Goal: Task Accomplishment & Management: Manage account settings

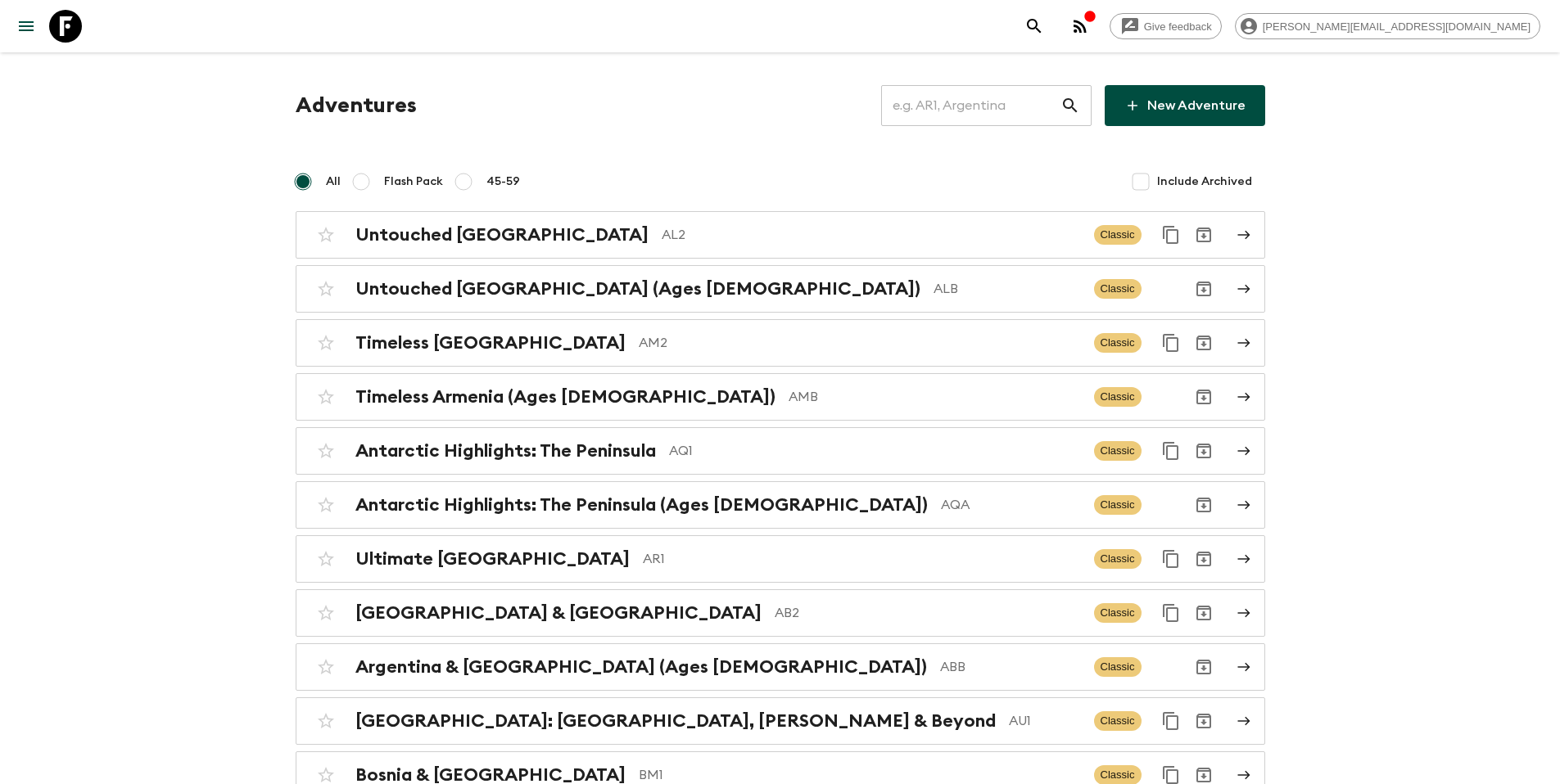
click at [969, 111] on input "text" at bounding box center [971, 106] width 180 height 46
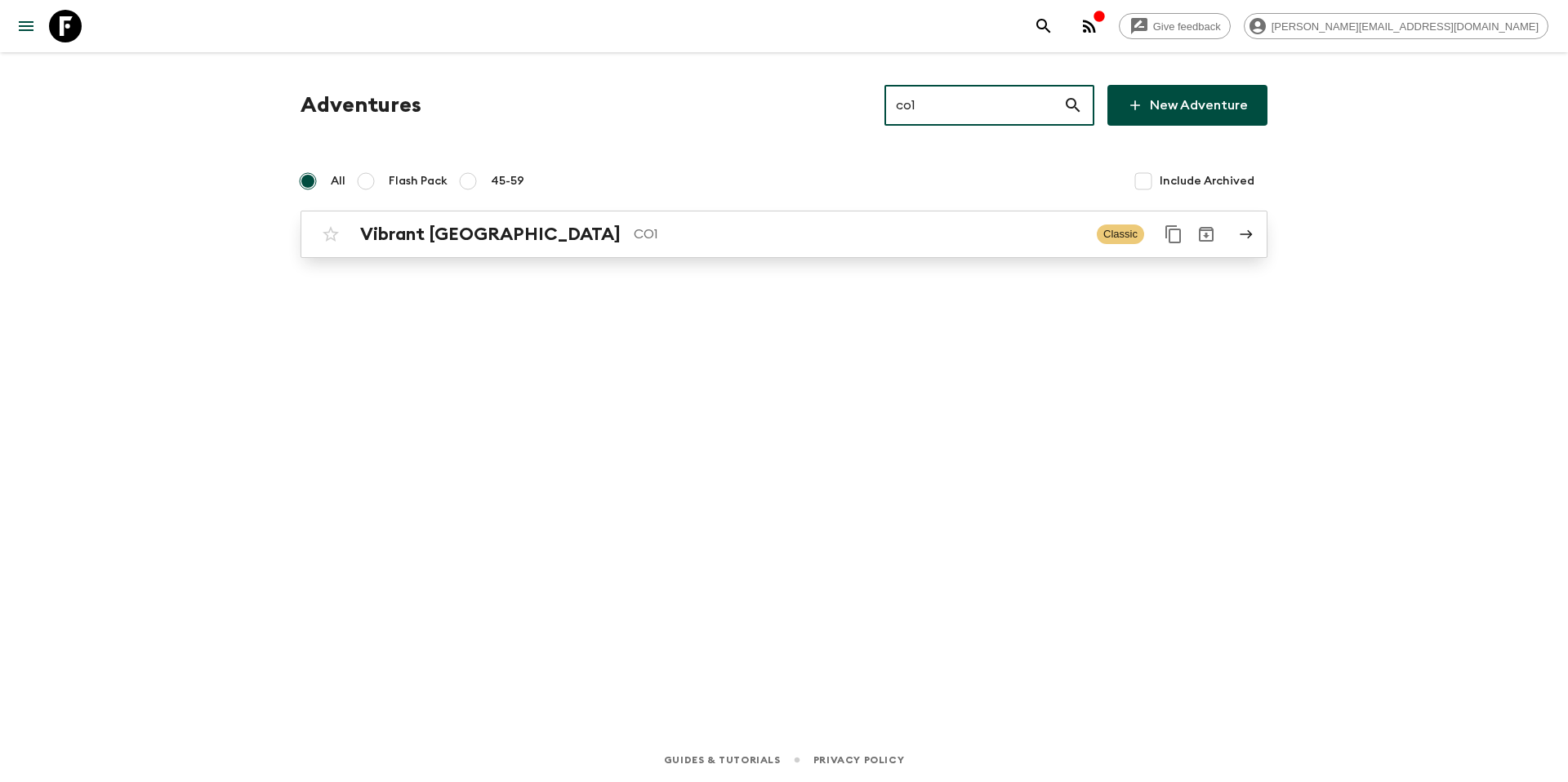
type input "co1"
click at [821, 242] on p "CO1" at bounding box center [858, 234] width 450 height 20
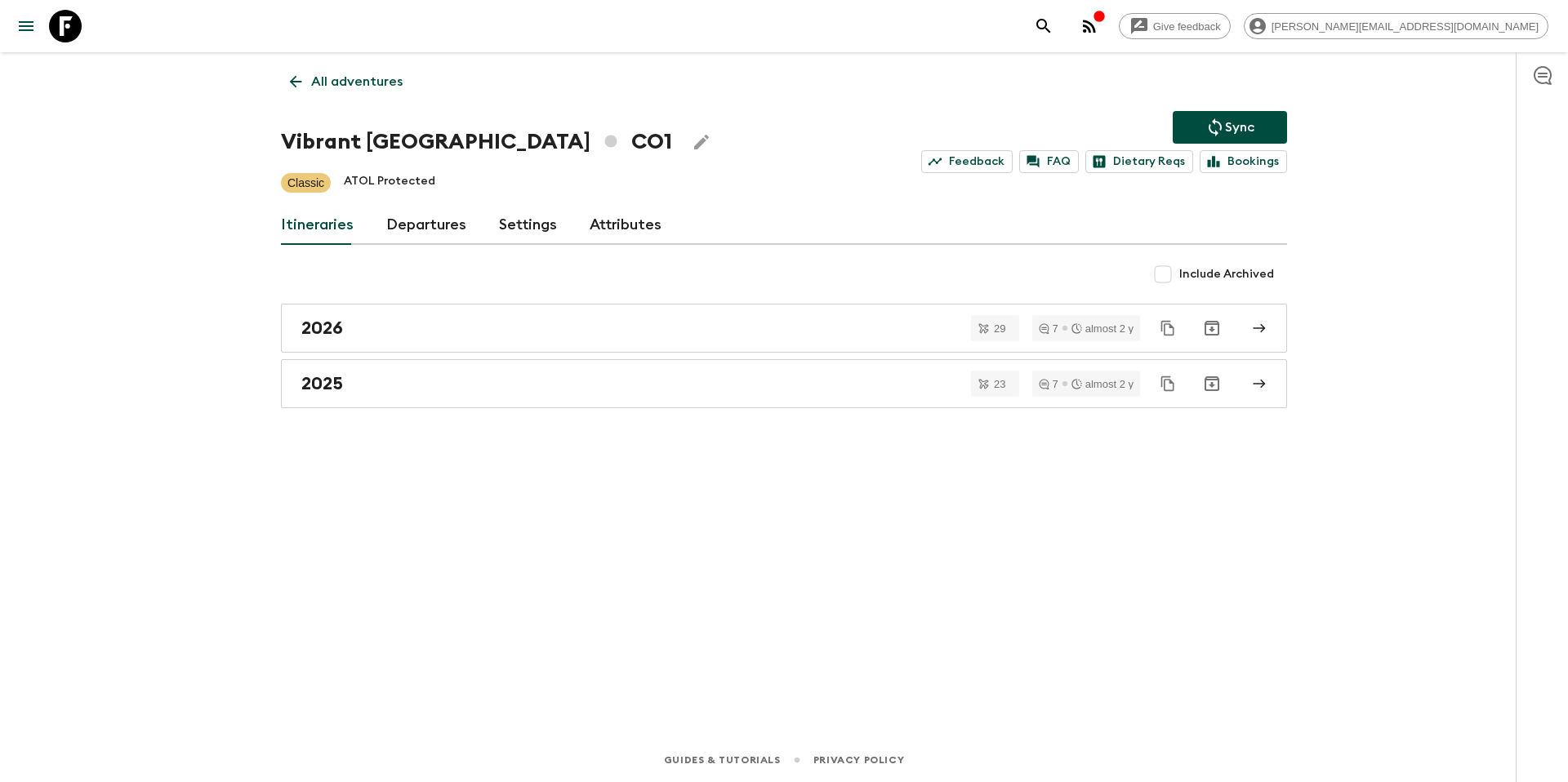
click at [431, 239] on link "Departures" at bounding box center [427, 225] width 80 height 39
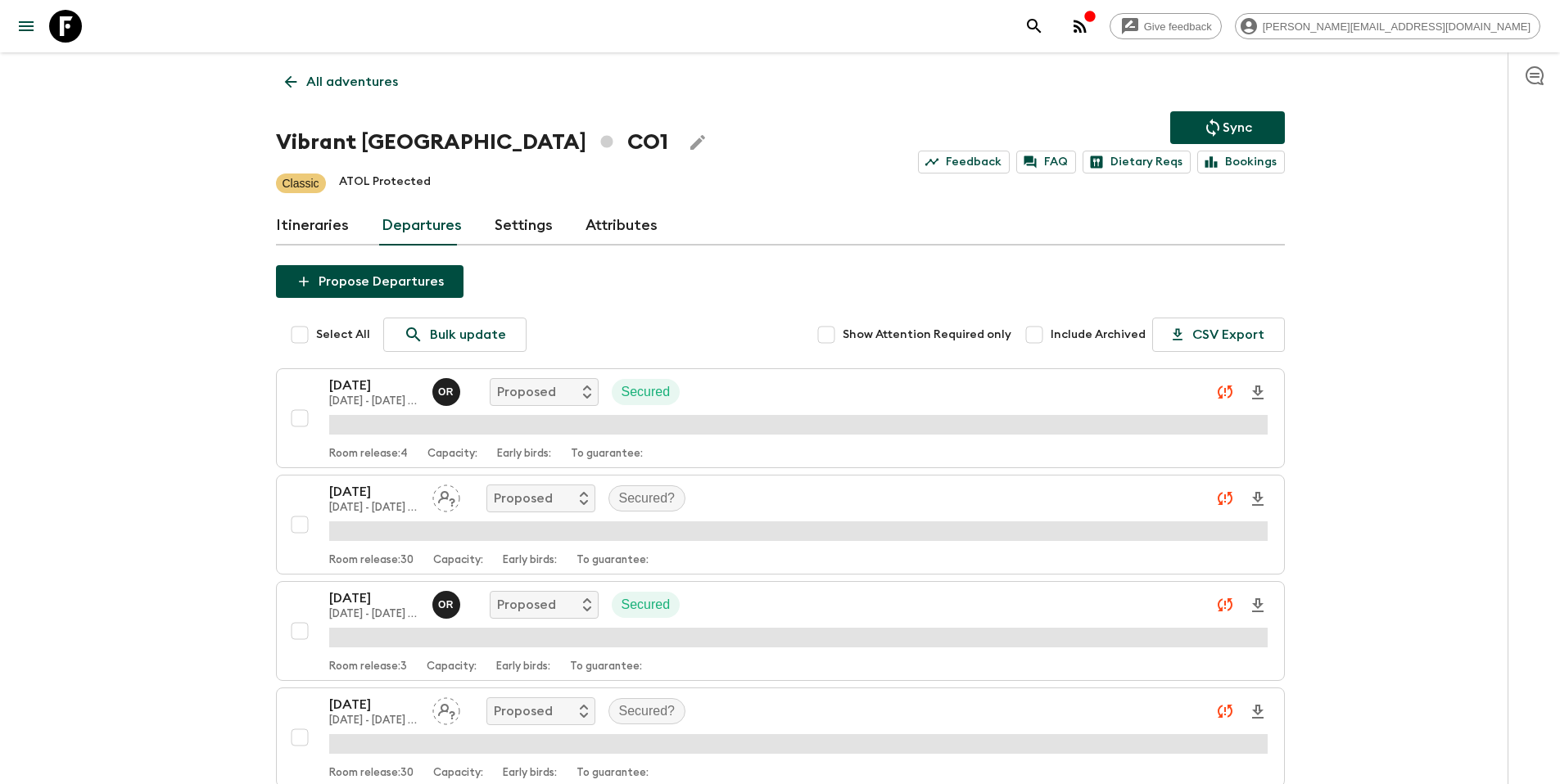
scroll to position [4676, 0]
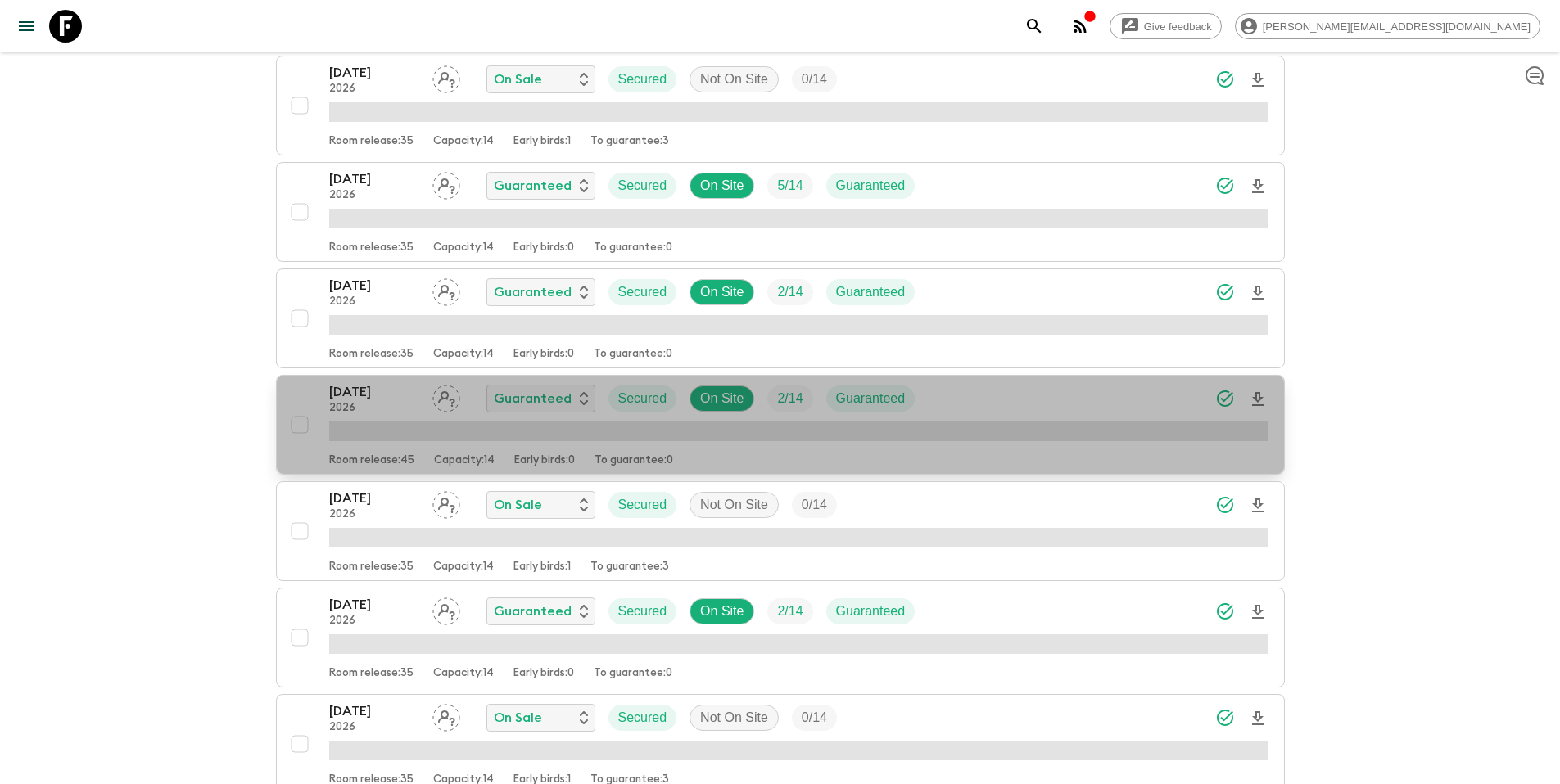
click at [1035, 404] on div "[DATE] 2026 Guaranteed Secured On Site 2 / 14 Guaranteed" at bounding box center [798, 398] width 938 height 33
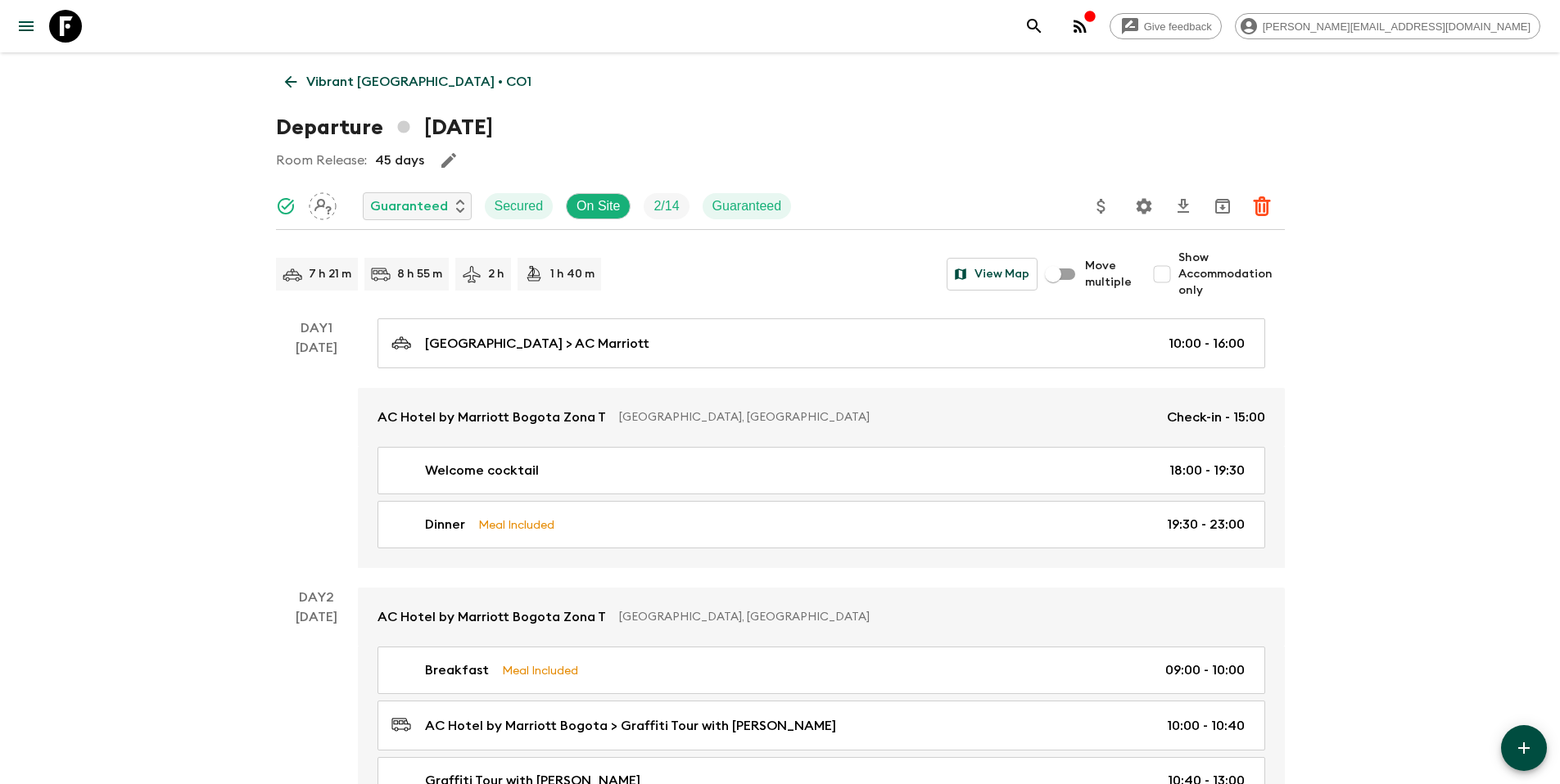
click at [1098, 211] on icon "Update Price, Early Bird Discount and Costs" at bounding box center [1101, 206] width 8 height 15
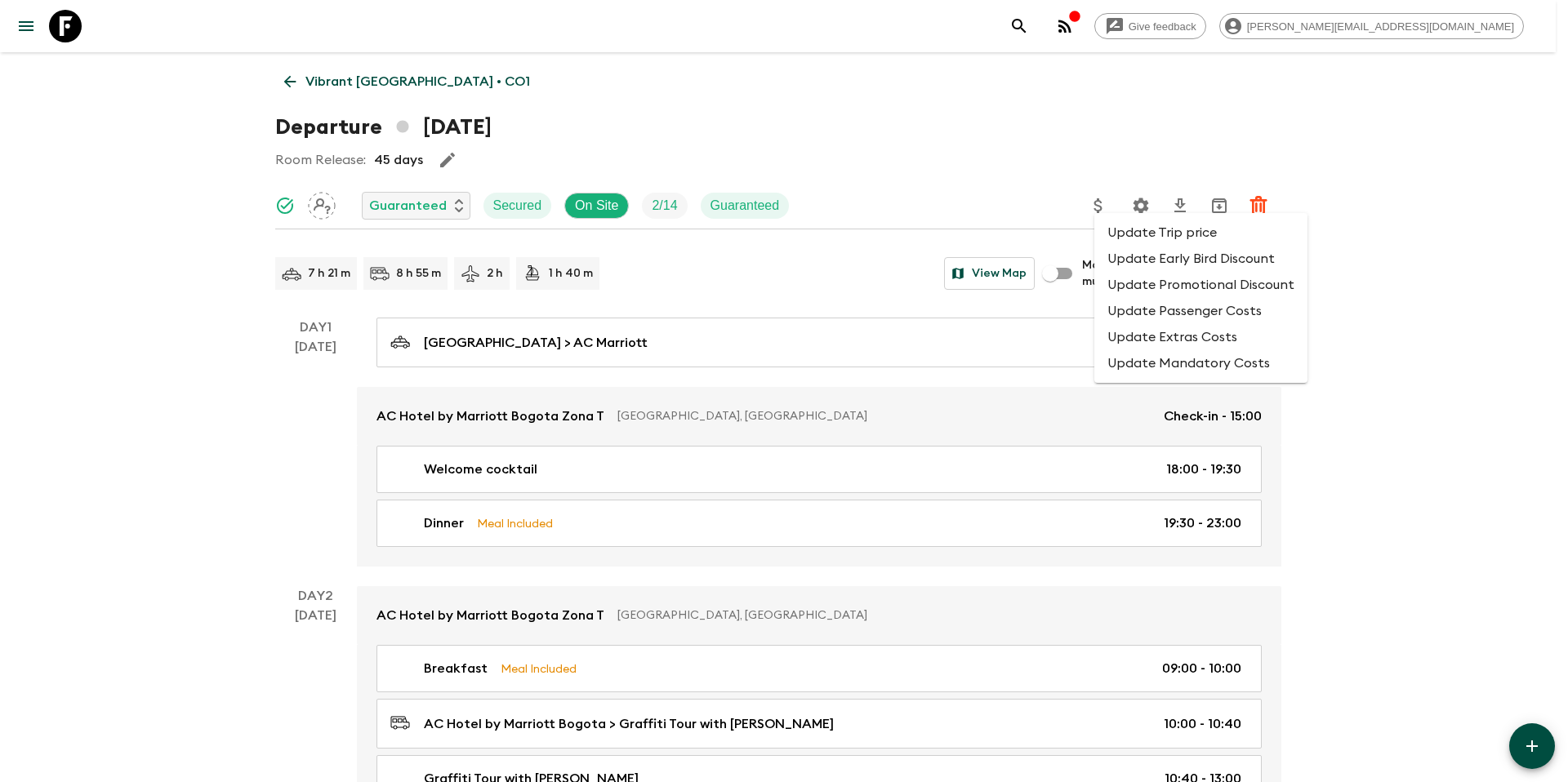
click at [1134, 289] on li "Update Promotional Discount" at bounding box center [1201, 285] width 213 height 26
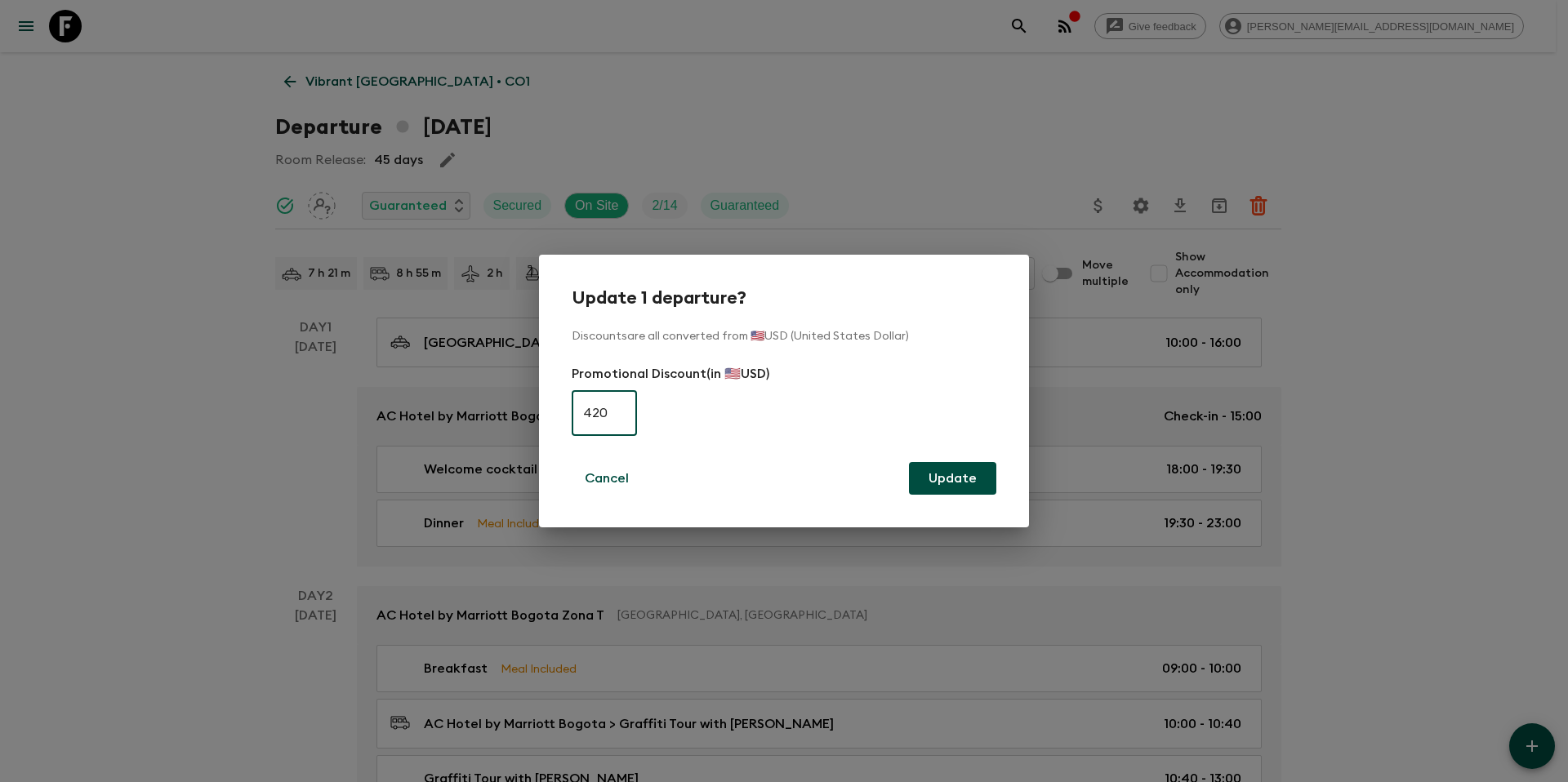
click at [638, 418] on form "Promotional Discount (in 🇺🇸USD) 420 ​" at bounding box center [784, 403] width 425 height 78
click at [637, 418] on form "Promotional Discount (in 🇺🇸USD) 420 ​" at bounding box center [784, 403] width 425 height 78
click at [619, 418] on input "420" at bounding box center [605, 413] width 66 height 46
type input "0"
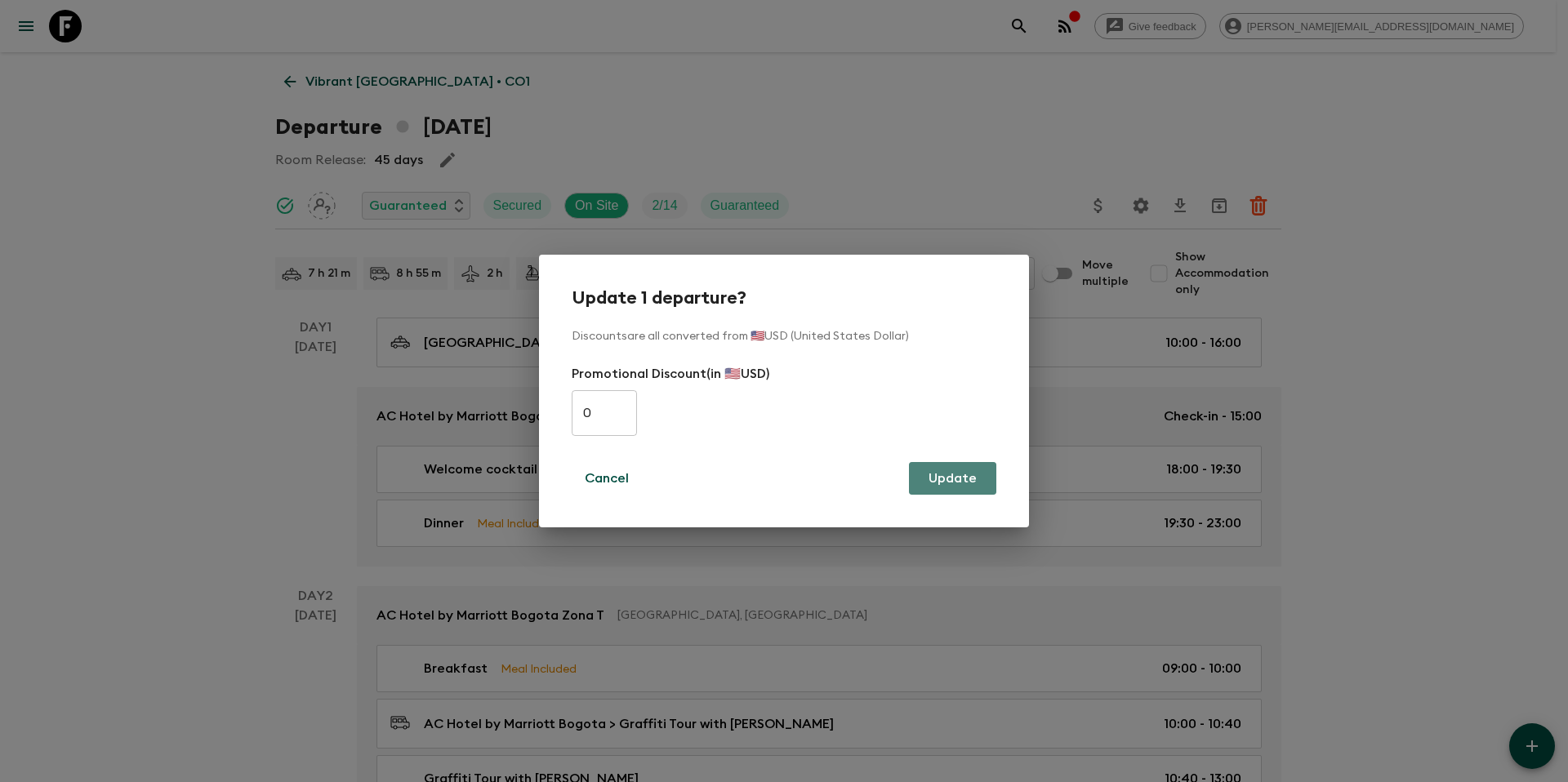
drag, startPoint x: 941, startPoint y: 480, endPoint x: 894, endPoint y: 475, distance: 47.3
click at [941, 481] on button "Update" at bounding box center [953, 478] width 88 height 33
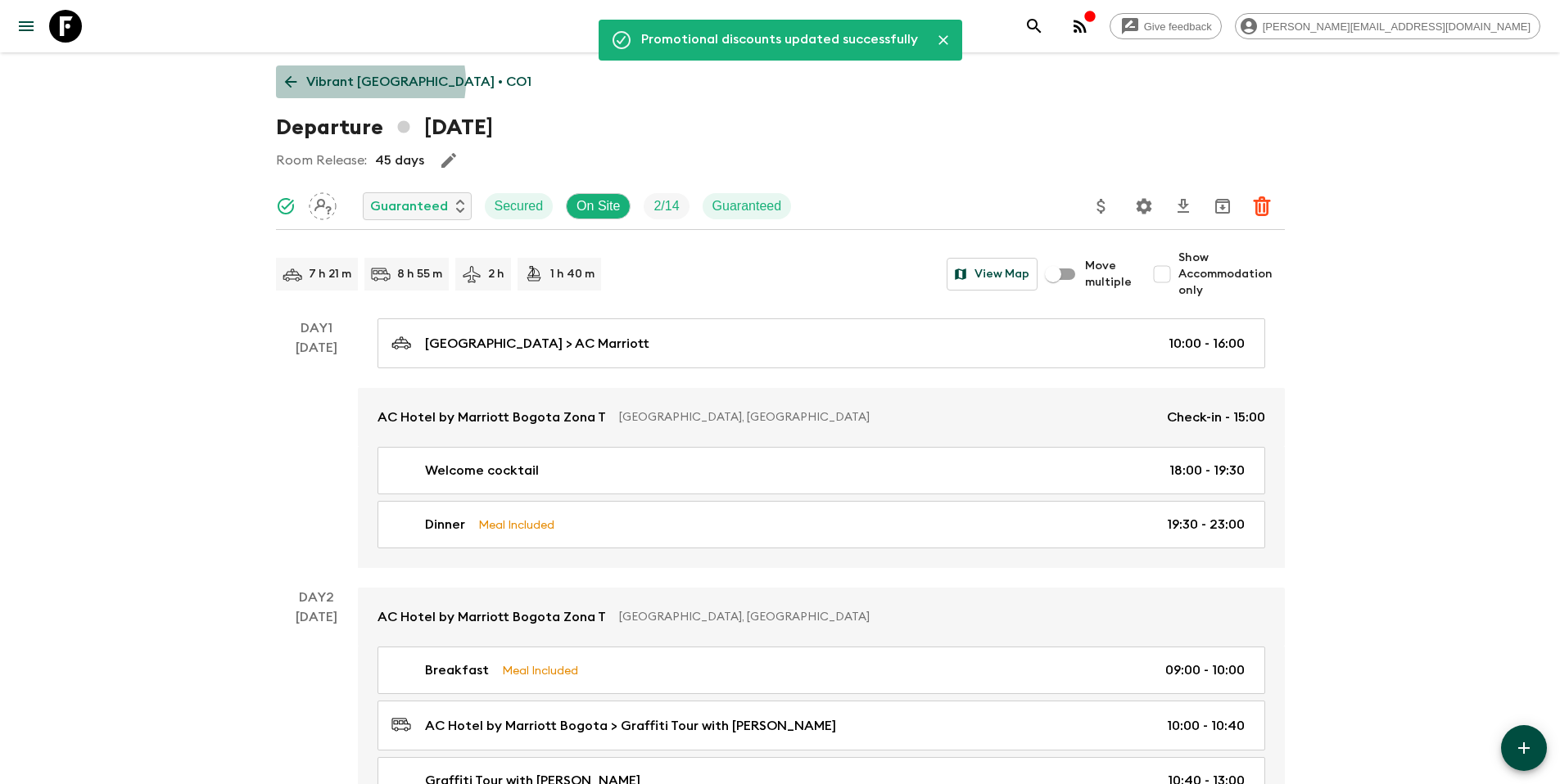
click at [369, 82] on p "Vibrant [GEOGRAPHIC_DATA] • CO1" at bounding box center [418, 82] width 225 height 20
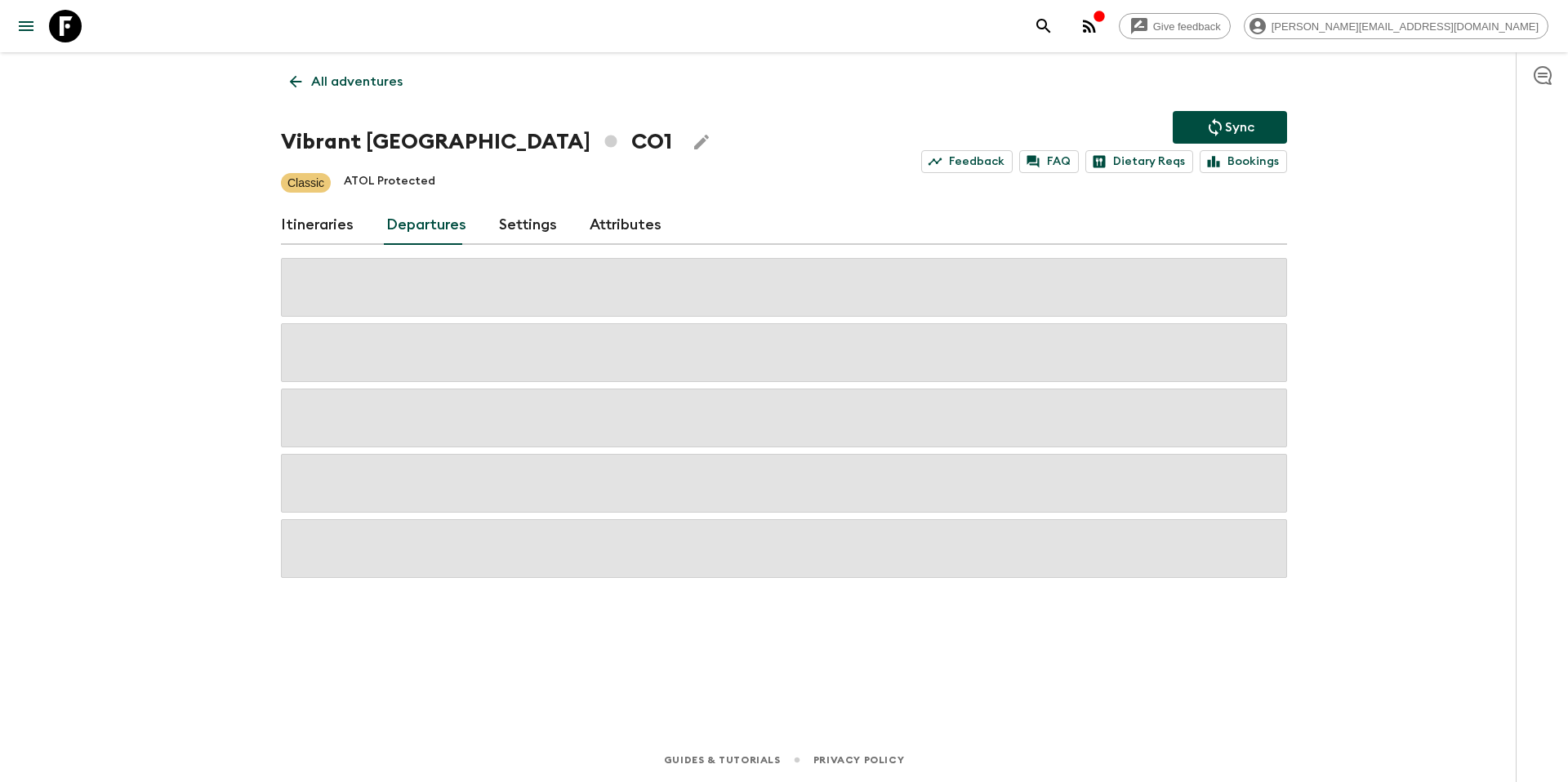
click at [1198, 125] on button "Sync" at bounding box center [1229, 127] width 114 height 33
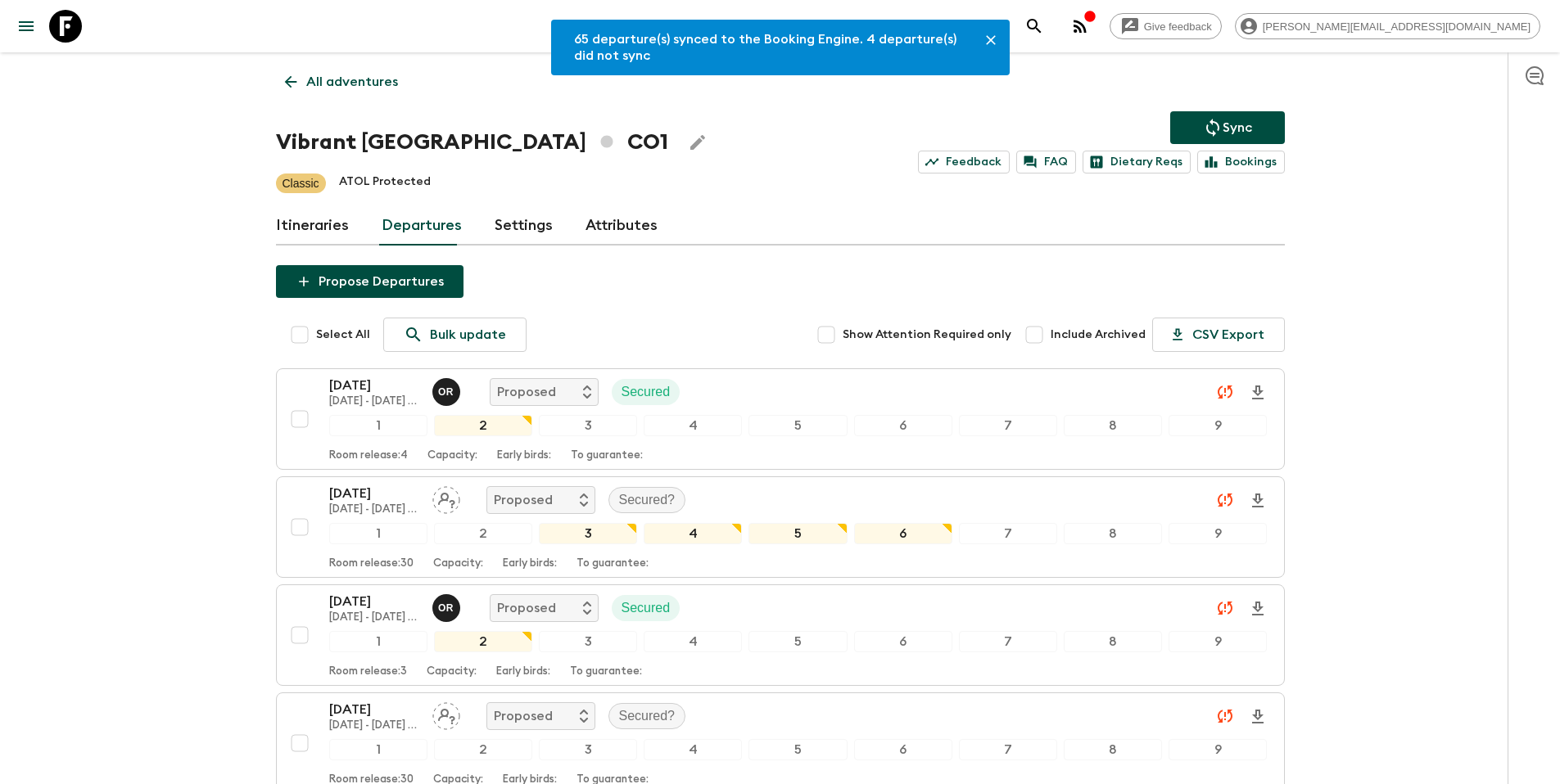
click at [366, 72] on p "All adventures" at bounding box center [351, 82] width 92 height 20
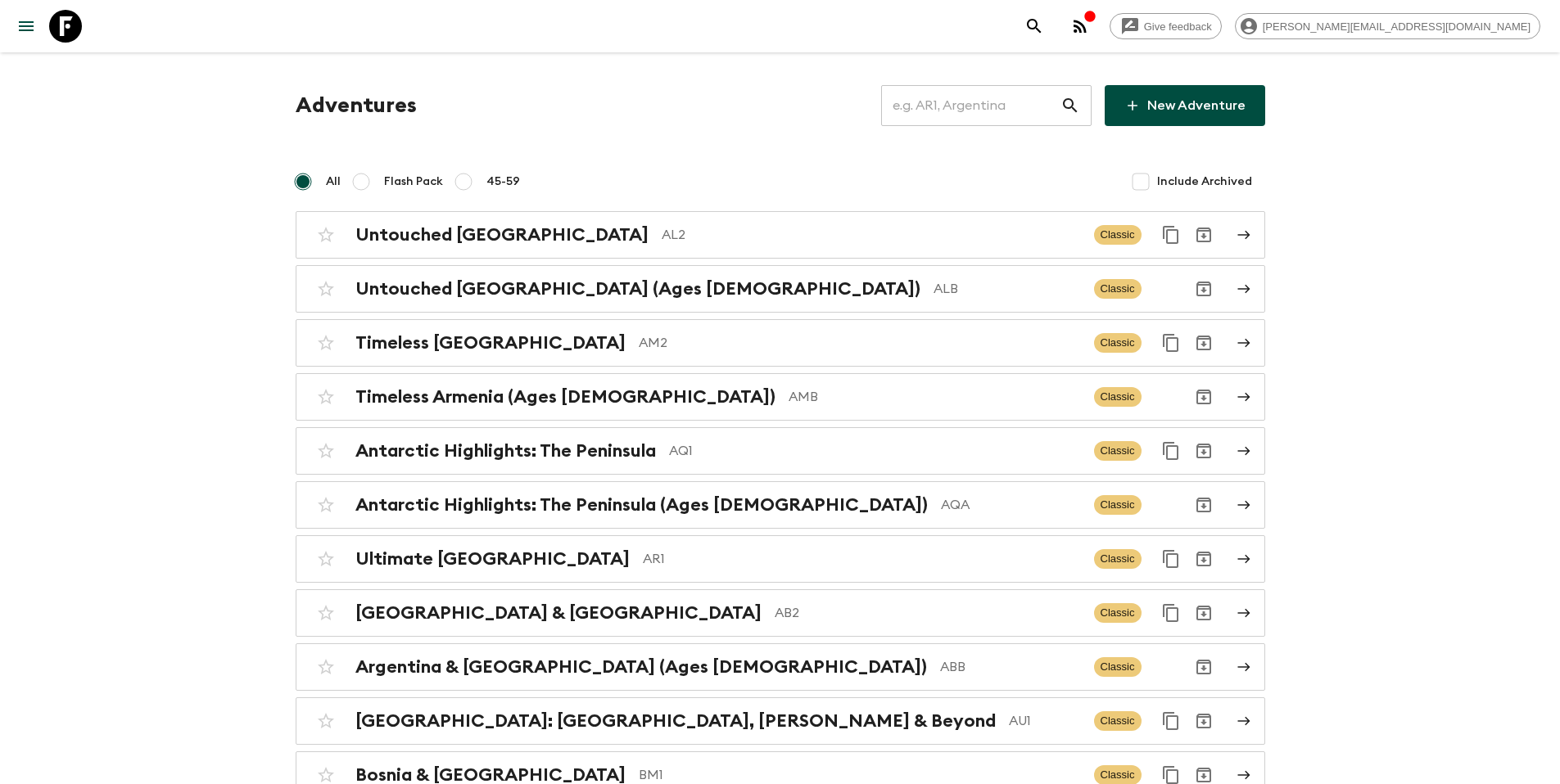
click at [987, 117] on input "text" at bounding box center [971, 106] width 180 height 46
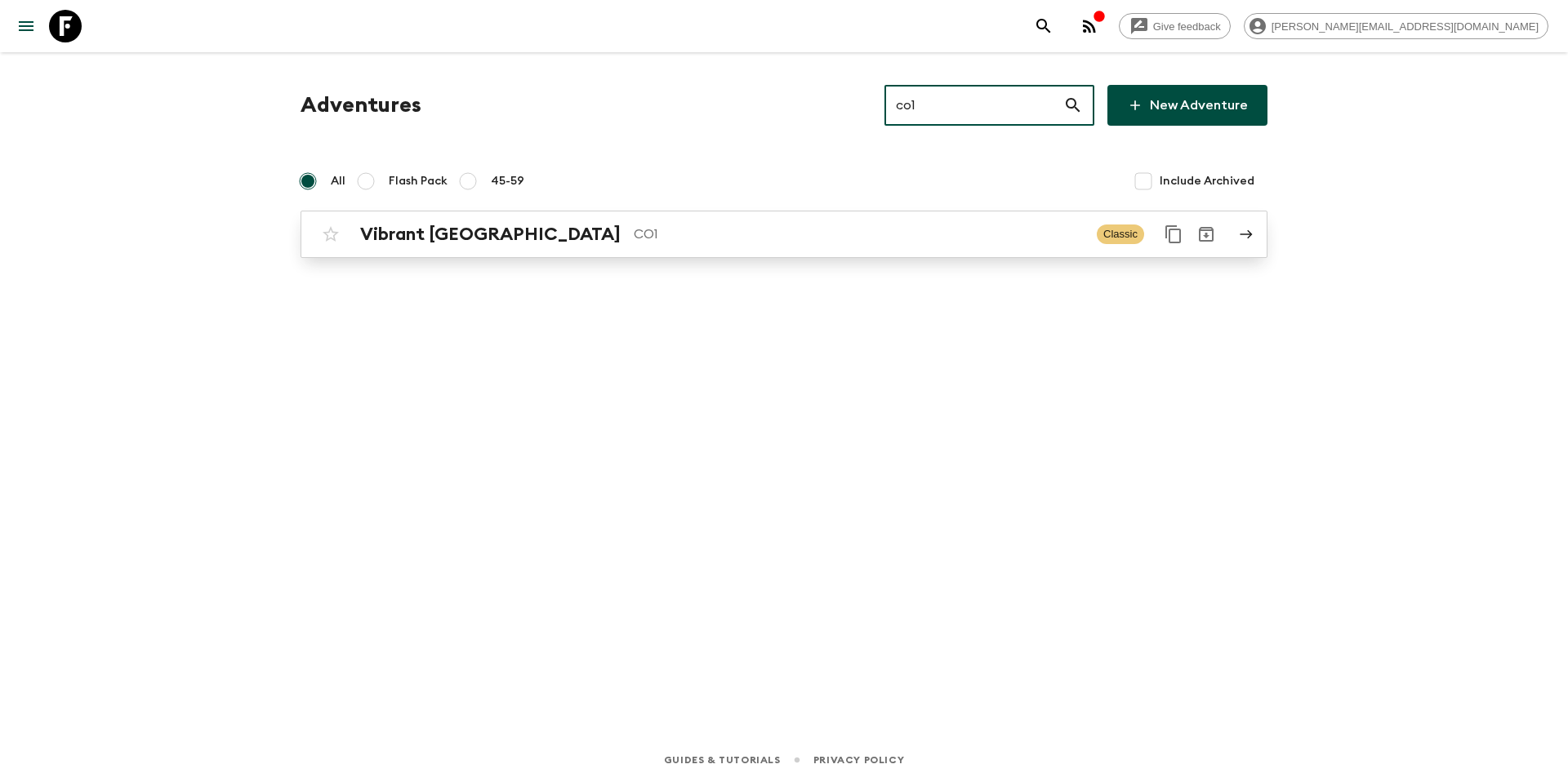
type input "co1"
click at [866, 222] on div "Vibrant Colombia CO1 Classic" at bounding box center [752, 234] width 875 height 33
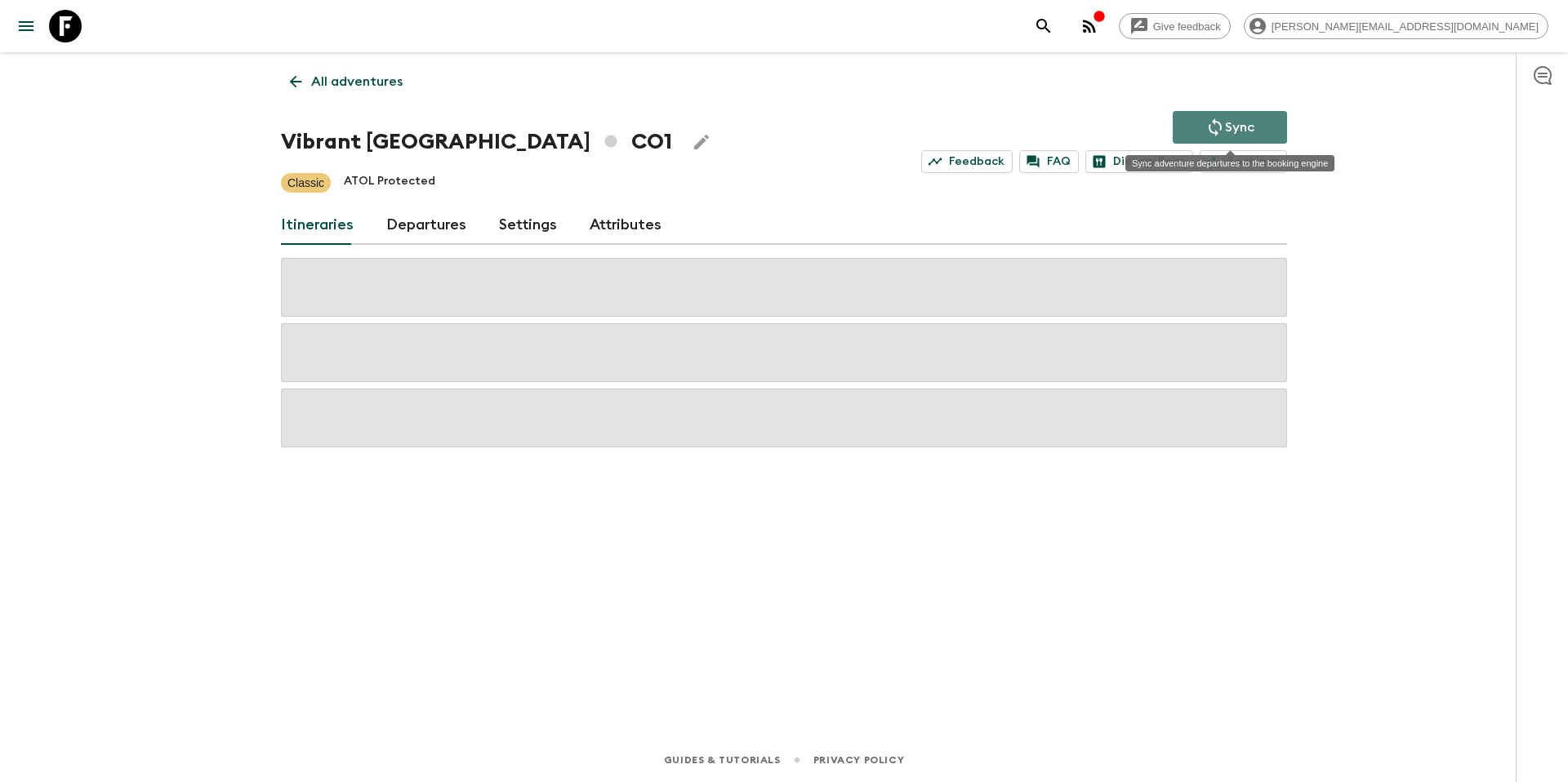
click at [1198, 129] on button "Sync" at bounding box center [1229, 127] width 114 height 33
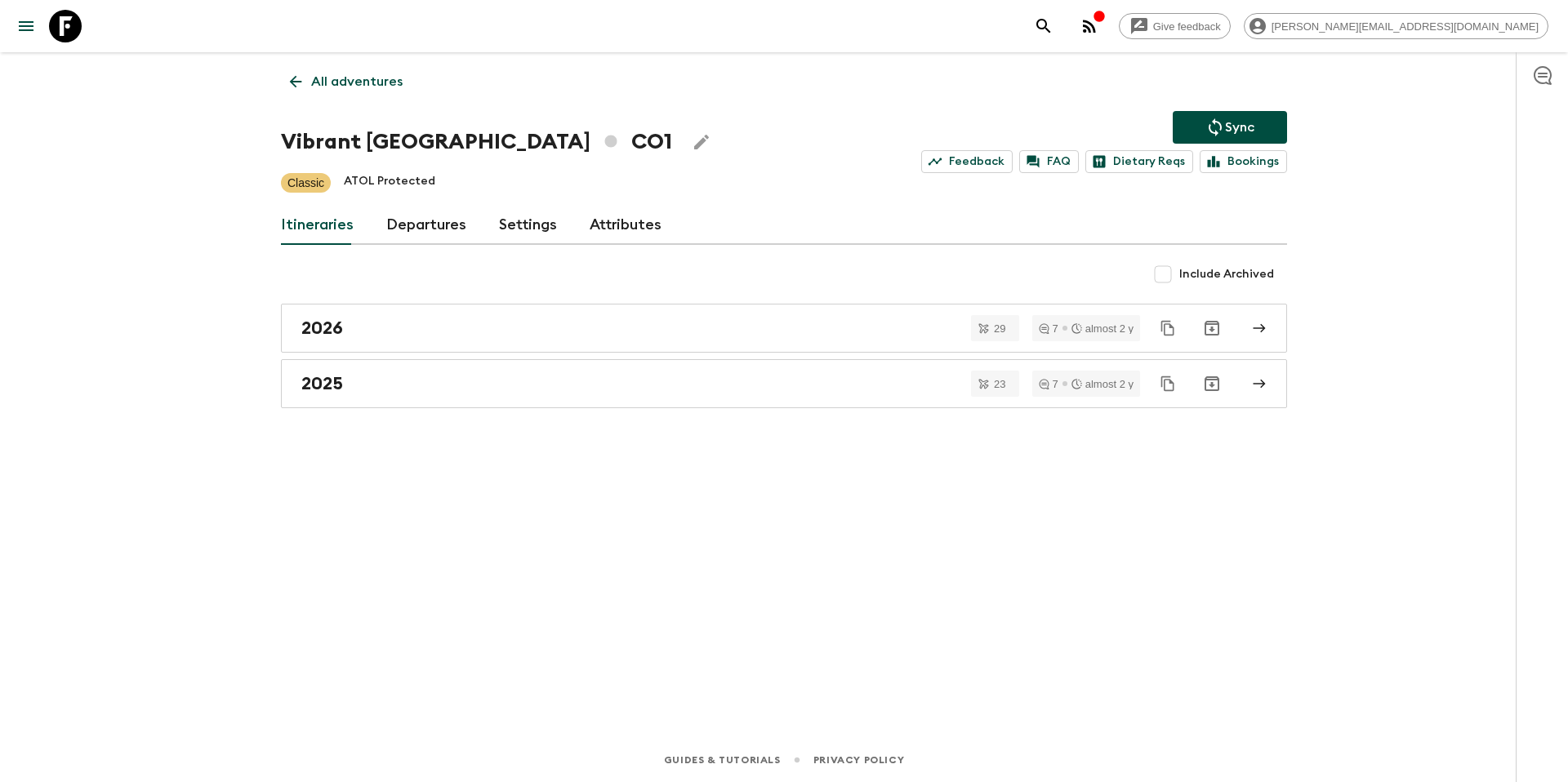
click at [370, 87] on p "All adventures" at bounding box center [357, 82] width 91 height 20
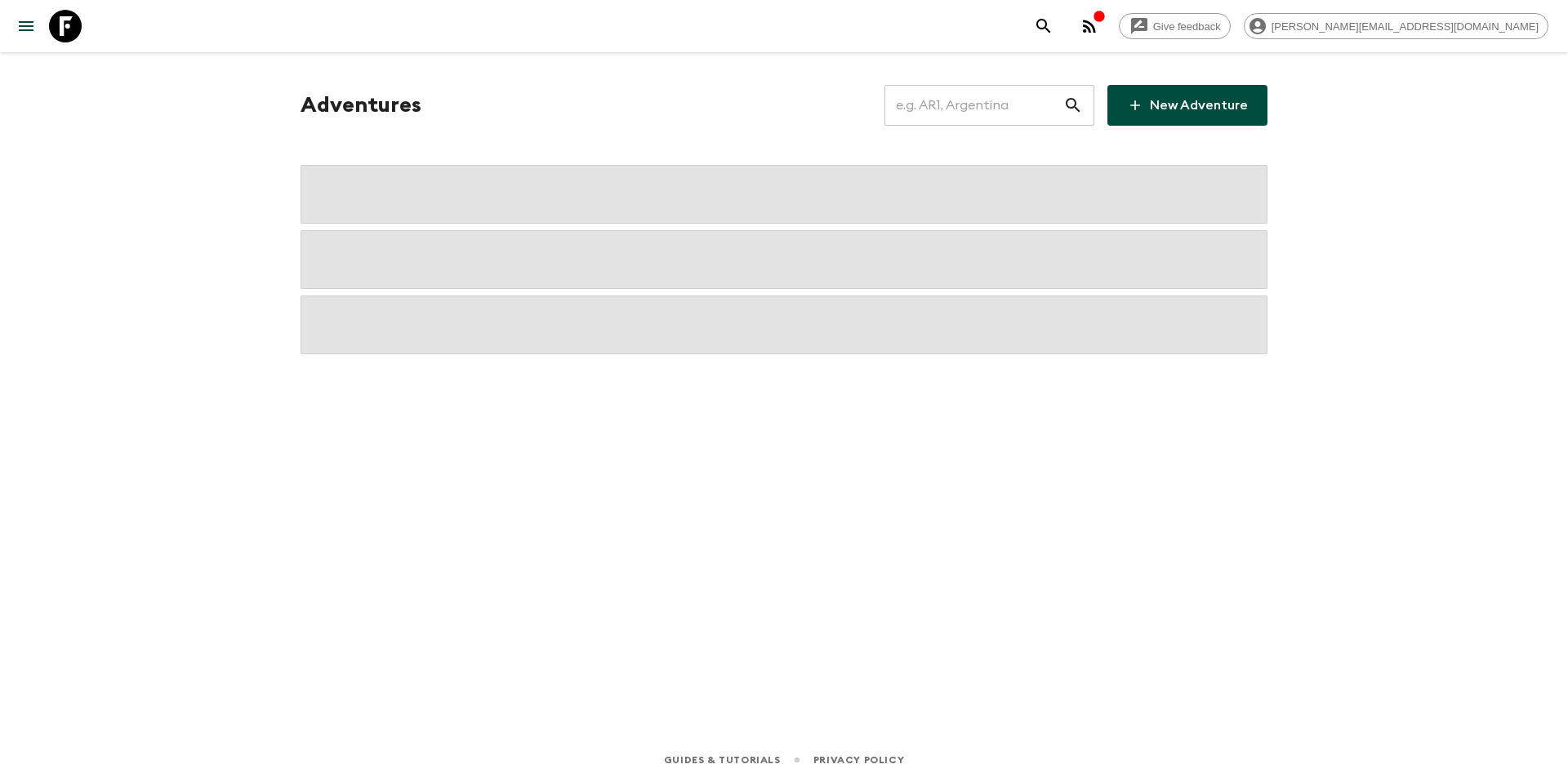
click at [965, 107] on input "text" at bounding box center [974, 106] width 179 height 46
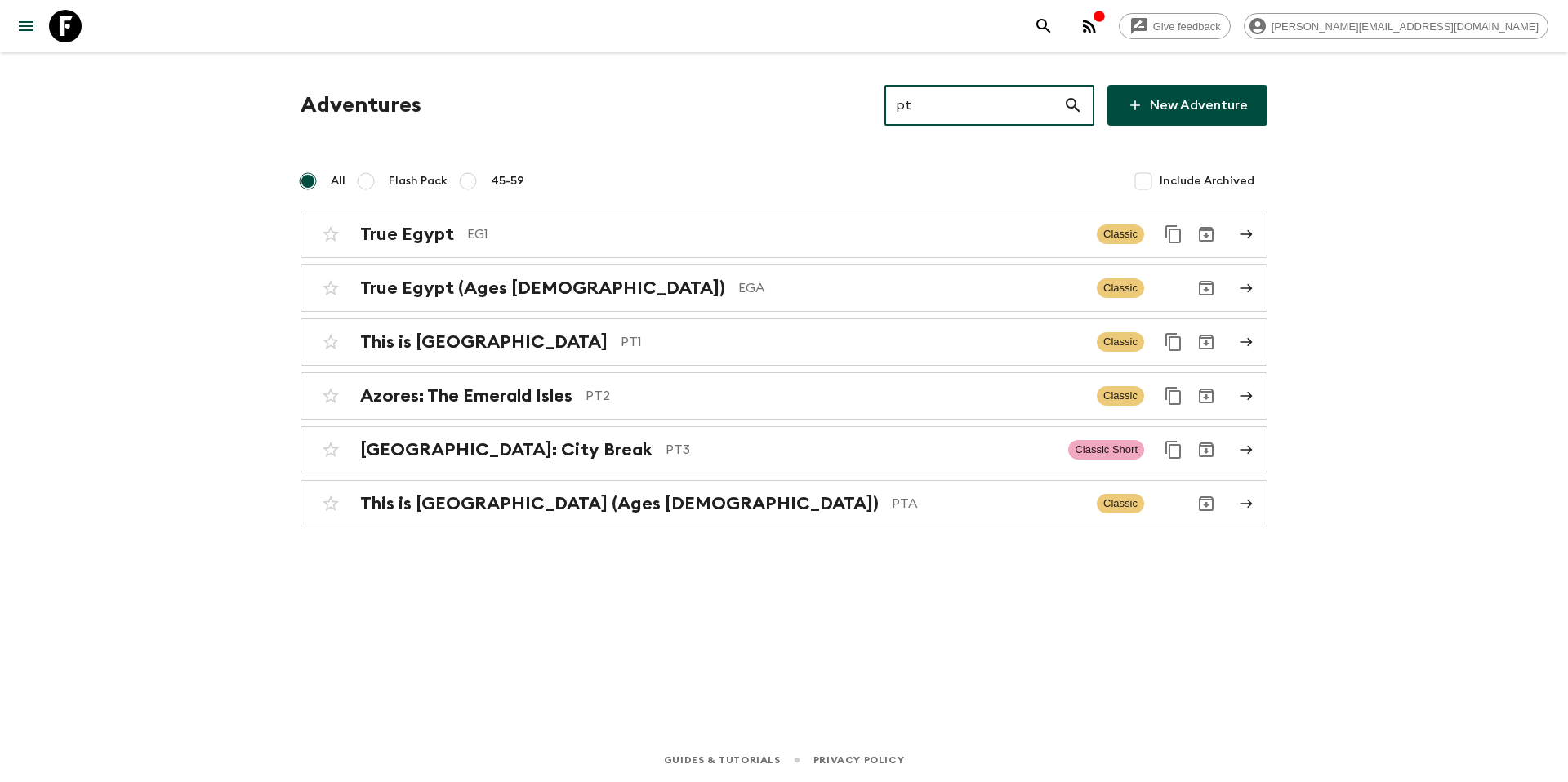
type input "pt3"
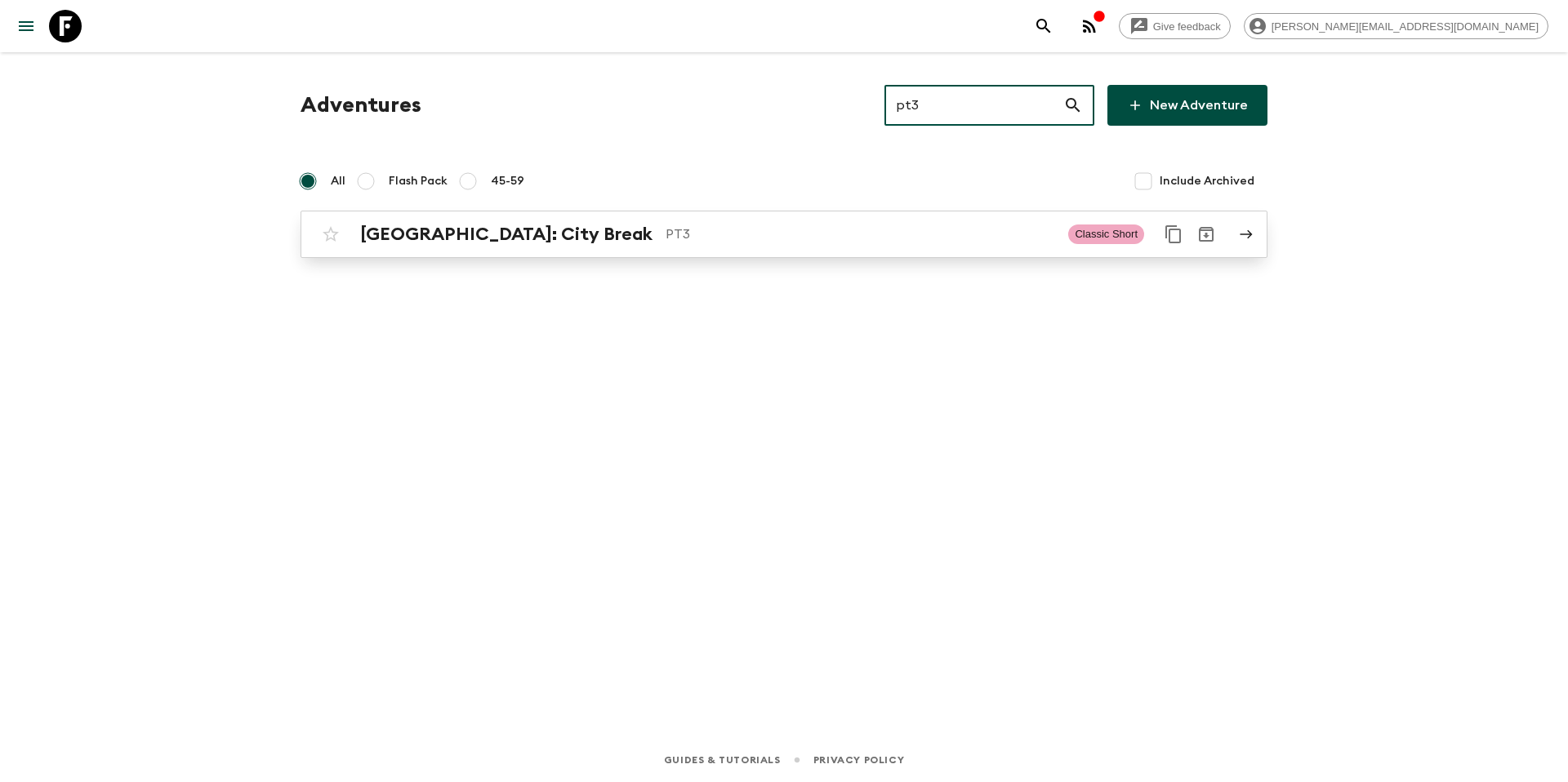
click at [702, 236] on p "PT3" at bounding box center [860, 234] width 389 height 20
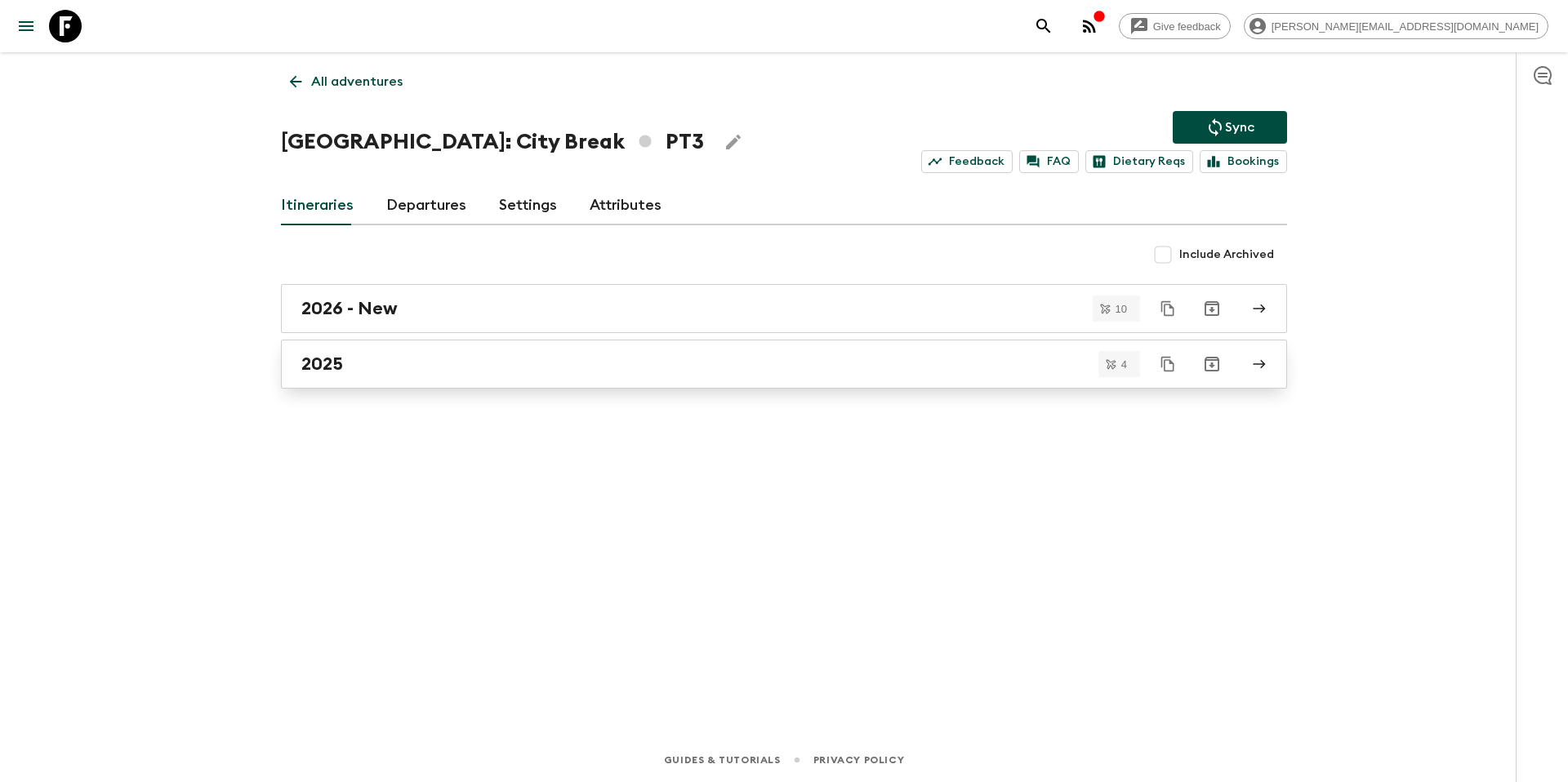
click at [411, 356] on div "2025" at bounding box center [769, 364] width 935 height 21
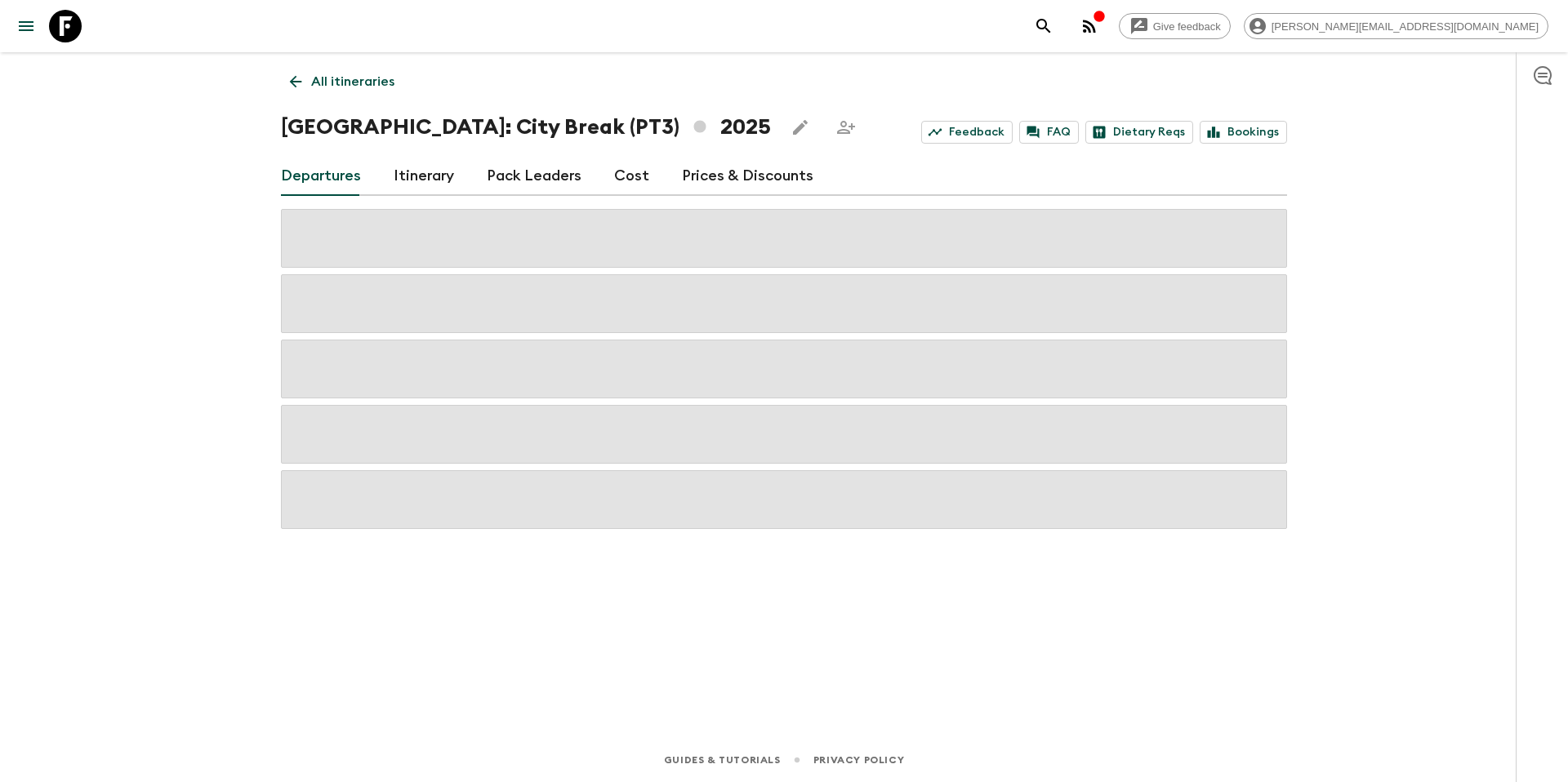
click at [753, 181] on link "Prices & Discounts" at bounding box center [748, 176] width 131 height 39
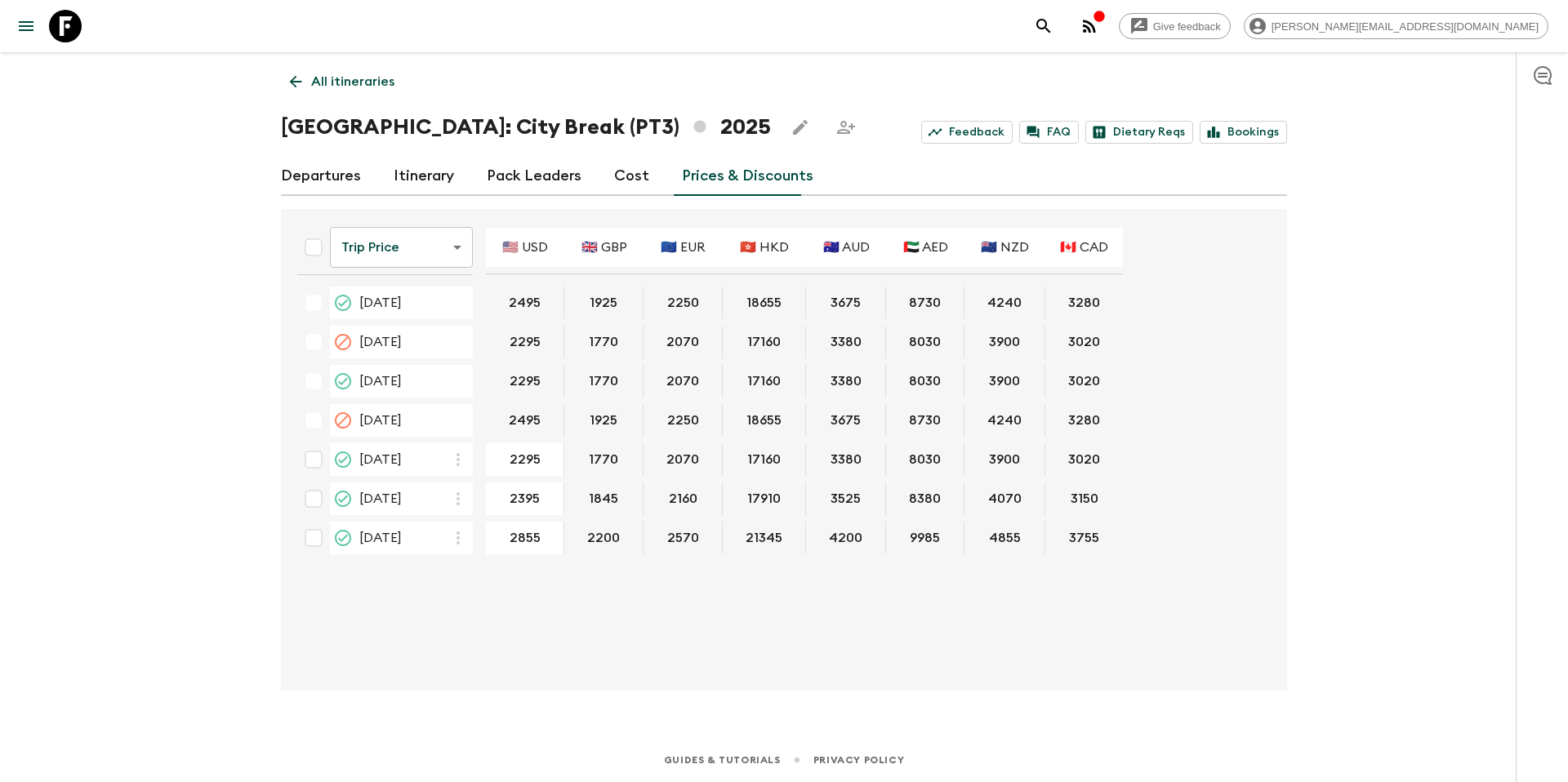
click at [623, 183] on link "Cost" at bounding box center [632, 176] width 35 height 39
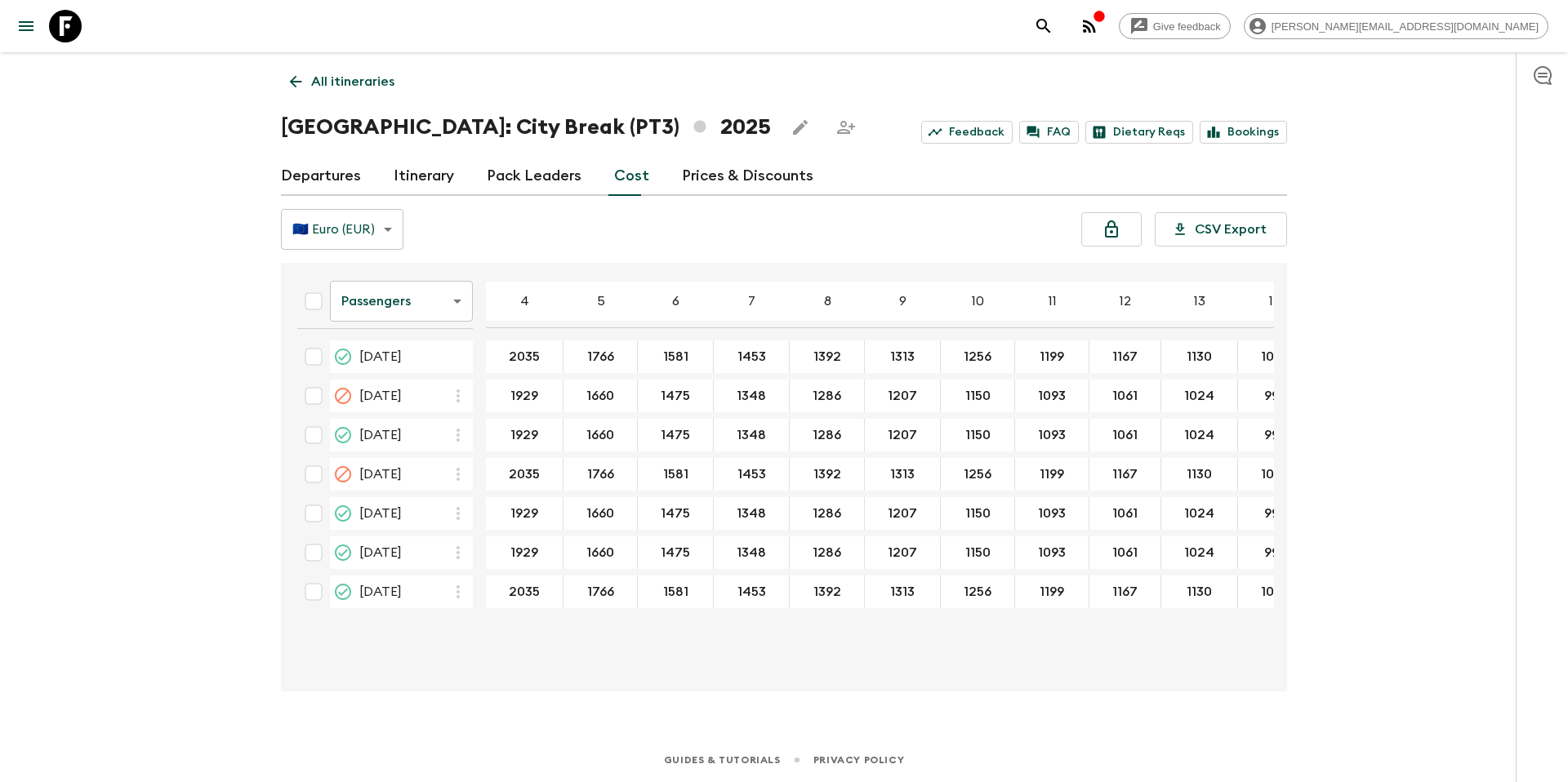
click at [339, 88] on p "All itineraries" at bounding box center [353, 82] width 83 height 20
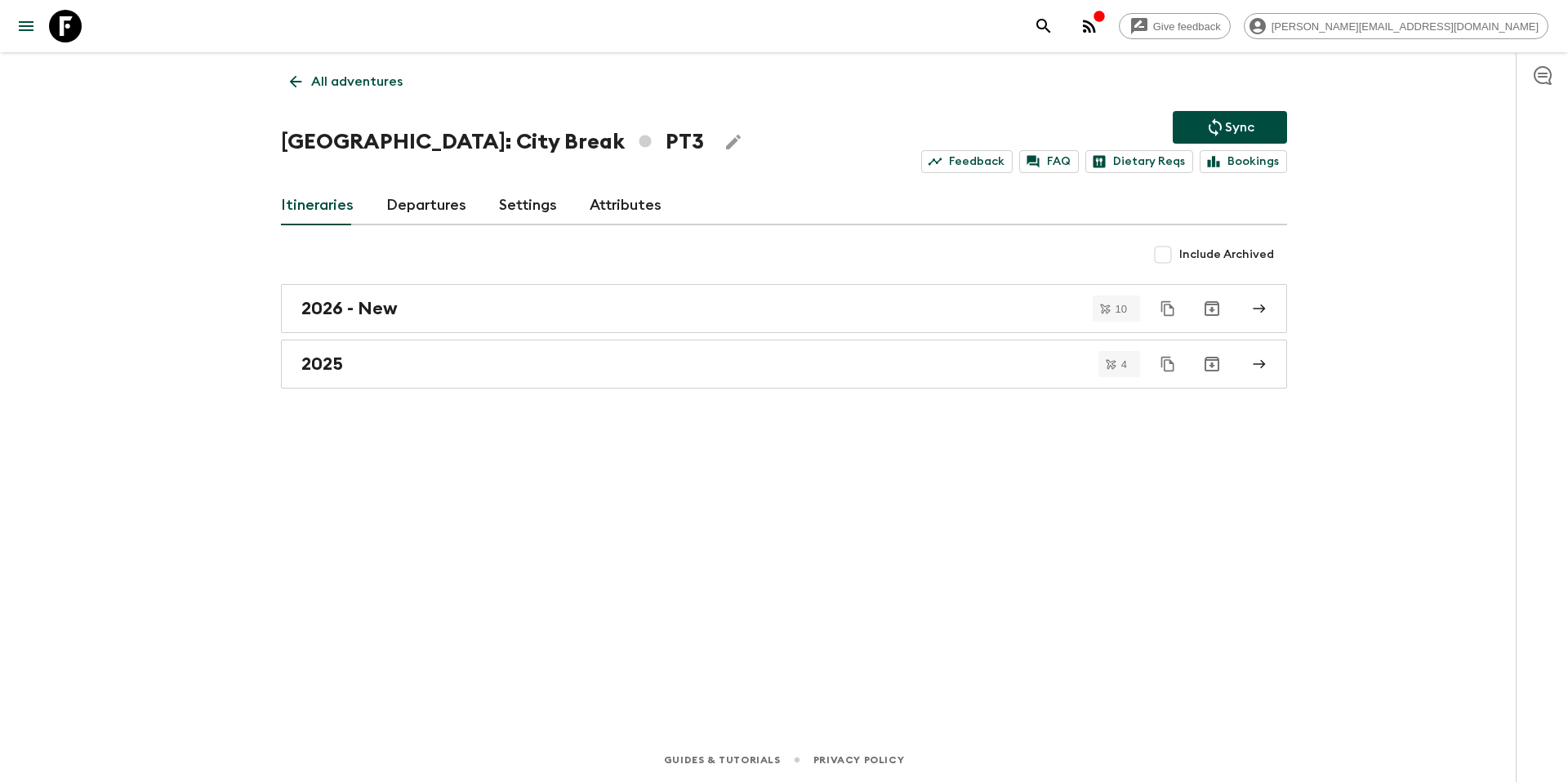
click at [364, 91] on link "All adventures" at bounding box center [346, 82] width 130 height 33
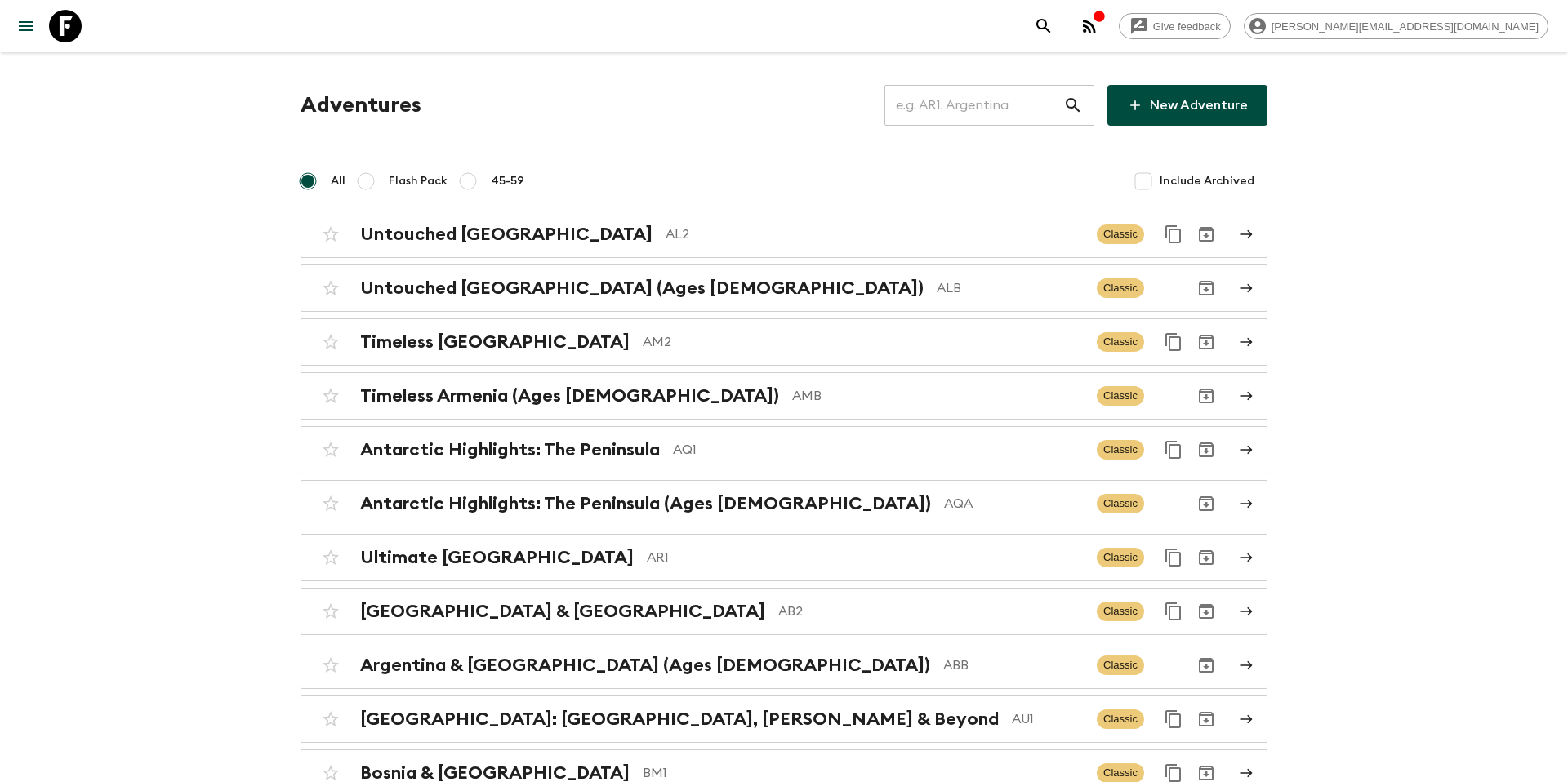
click at [971, 112] on input "text" at bounding box center [974, 106] width 179 height 46
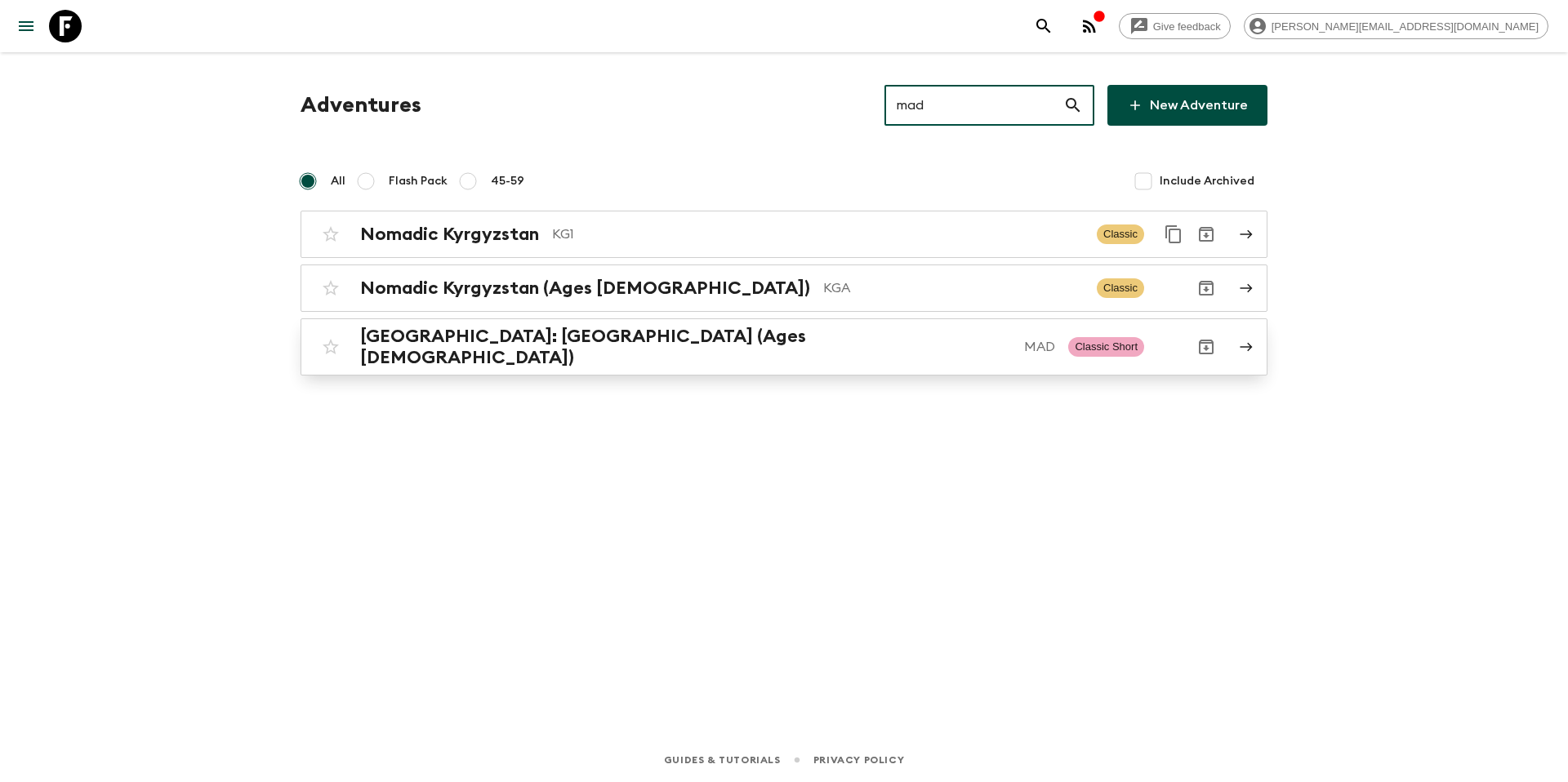
type input "mad"
click at [1024, 340] on p "MAD" at bounding box center [1039, 347] width 31 height 20
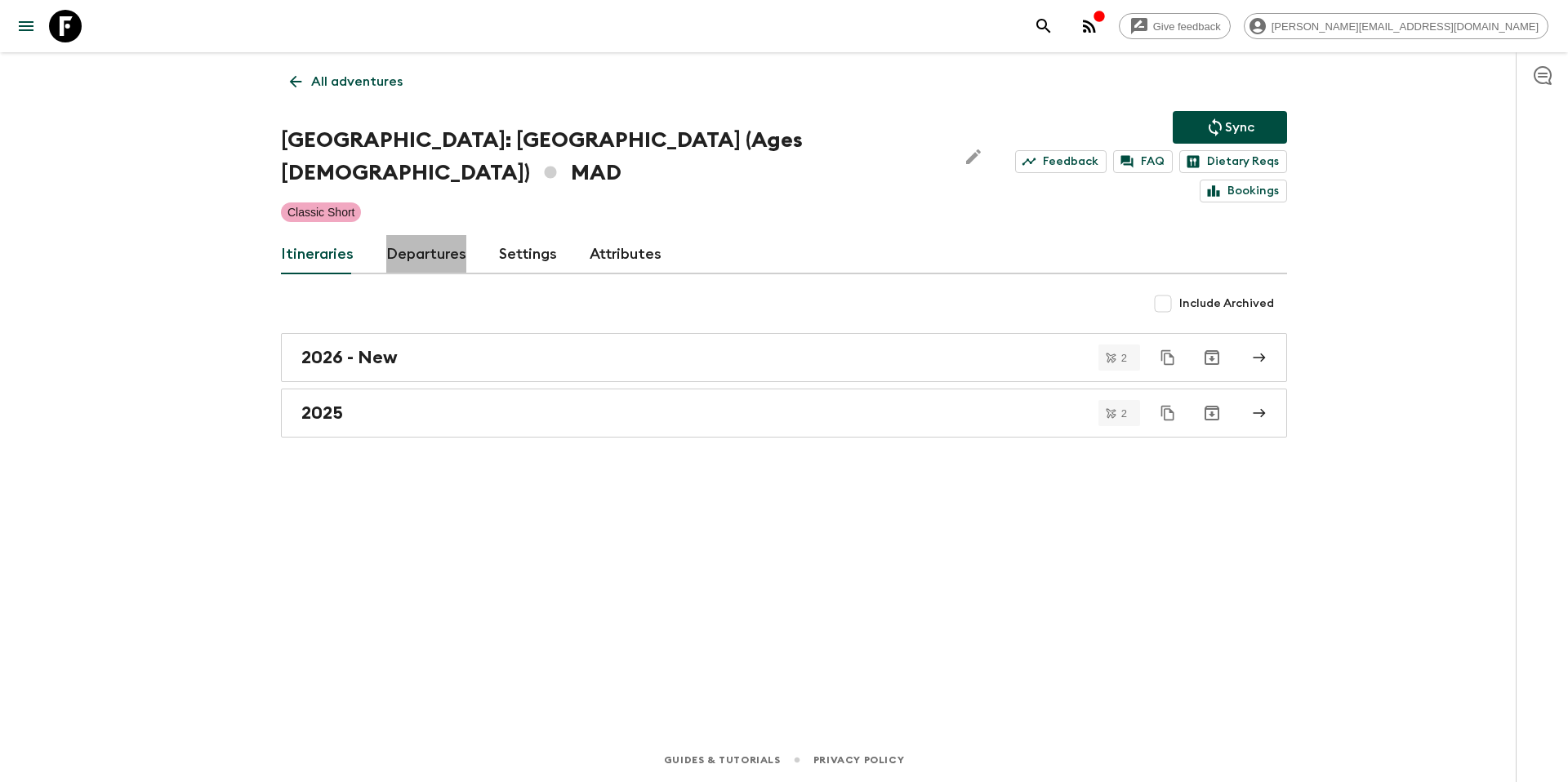
click at [417, 235] on link "Departures" at bounding box center [427, 254] width 80 height 39
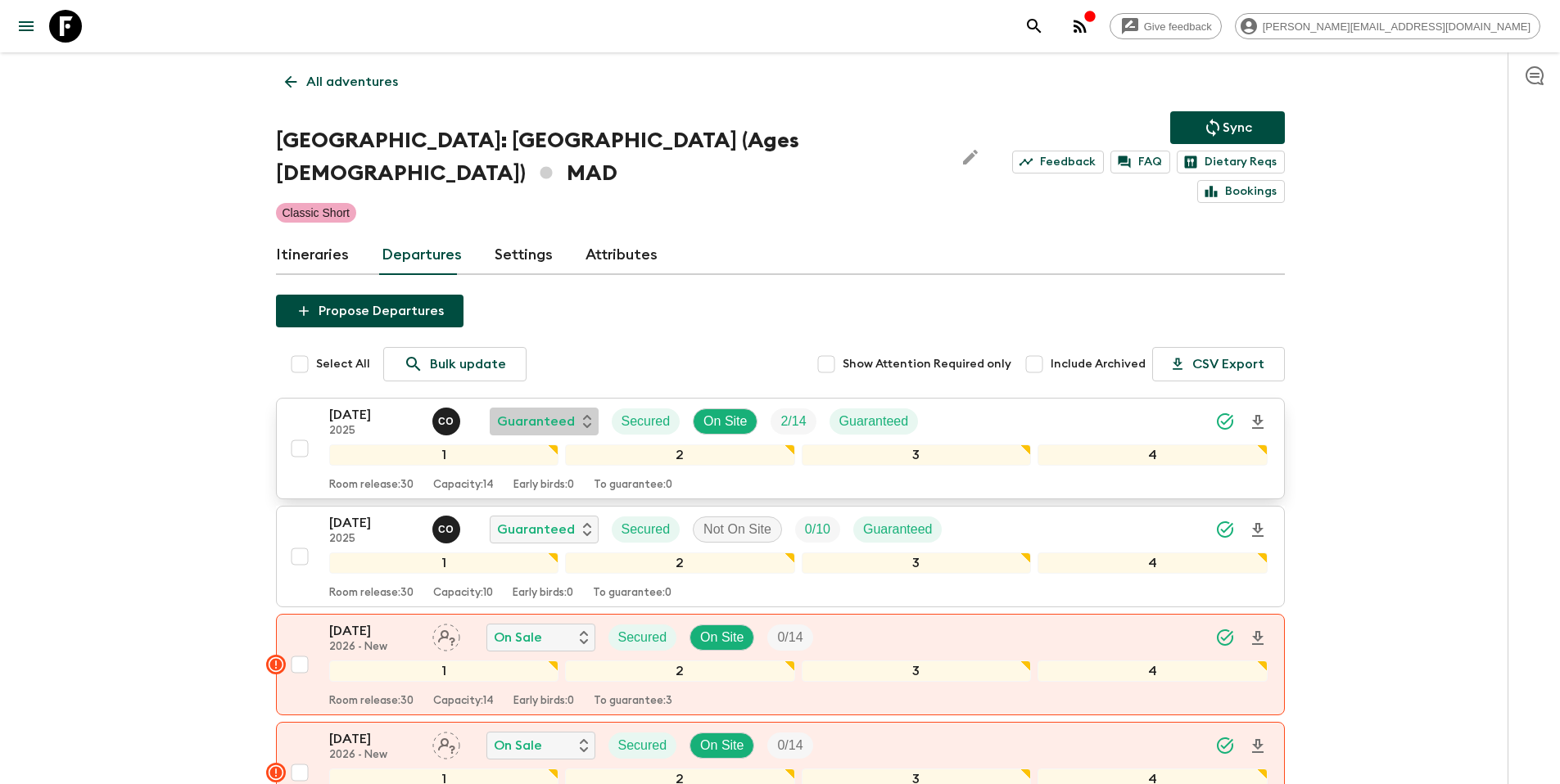
click at [565, 412] on p "Guaranteed" at bounding box center [535, 421] width 77 height 20
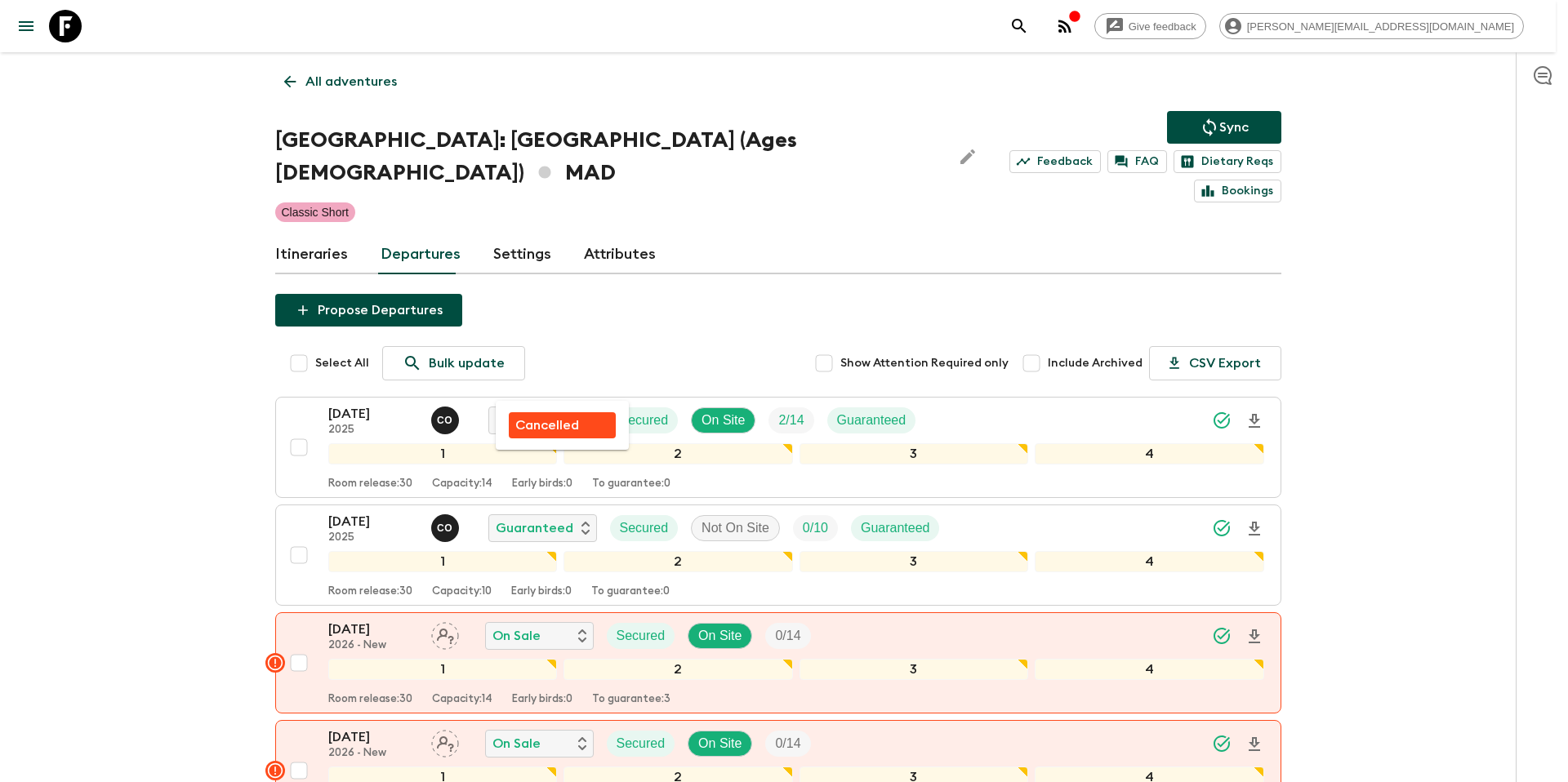
click at [555, 425] on p "Cancelled" at bounding box center [547, 426] width 64 height 20
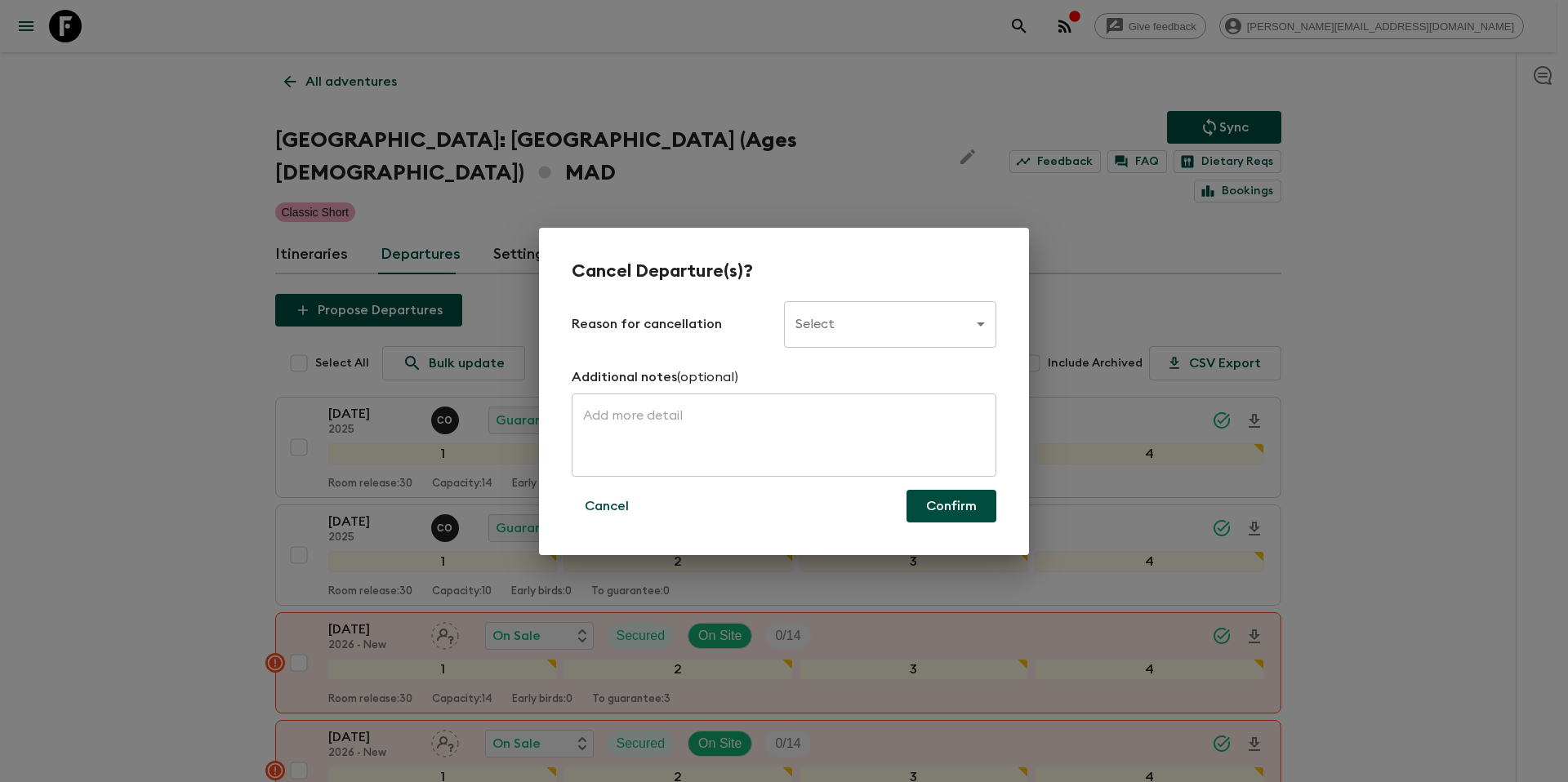
click at [848, 330] on body "Give feedback [PERSON_NAME][EMAIL_ADDRESS][DOMAIN_NAME] All adventures [GEOGRAP…" at bounding box center [784, 485] width 1568 height 970
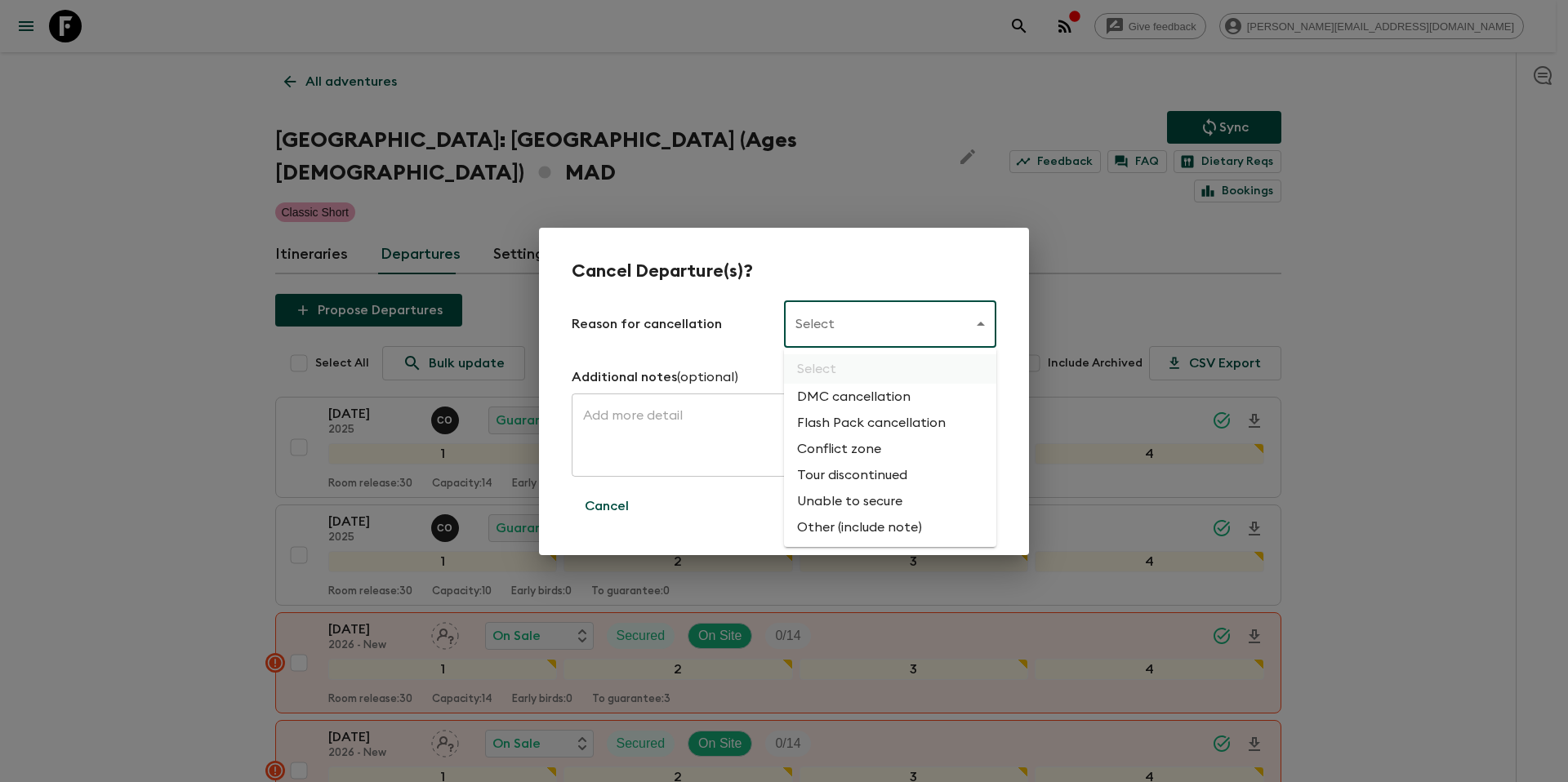
click at [842, 424] on li "Flash Pack cancellation" at bounding box center [890, 422] width 212 height 26
type input "FLASHPACK_CANCELLATION"
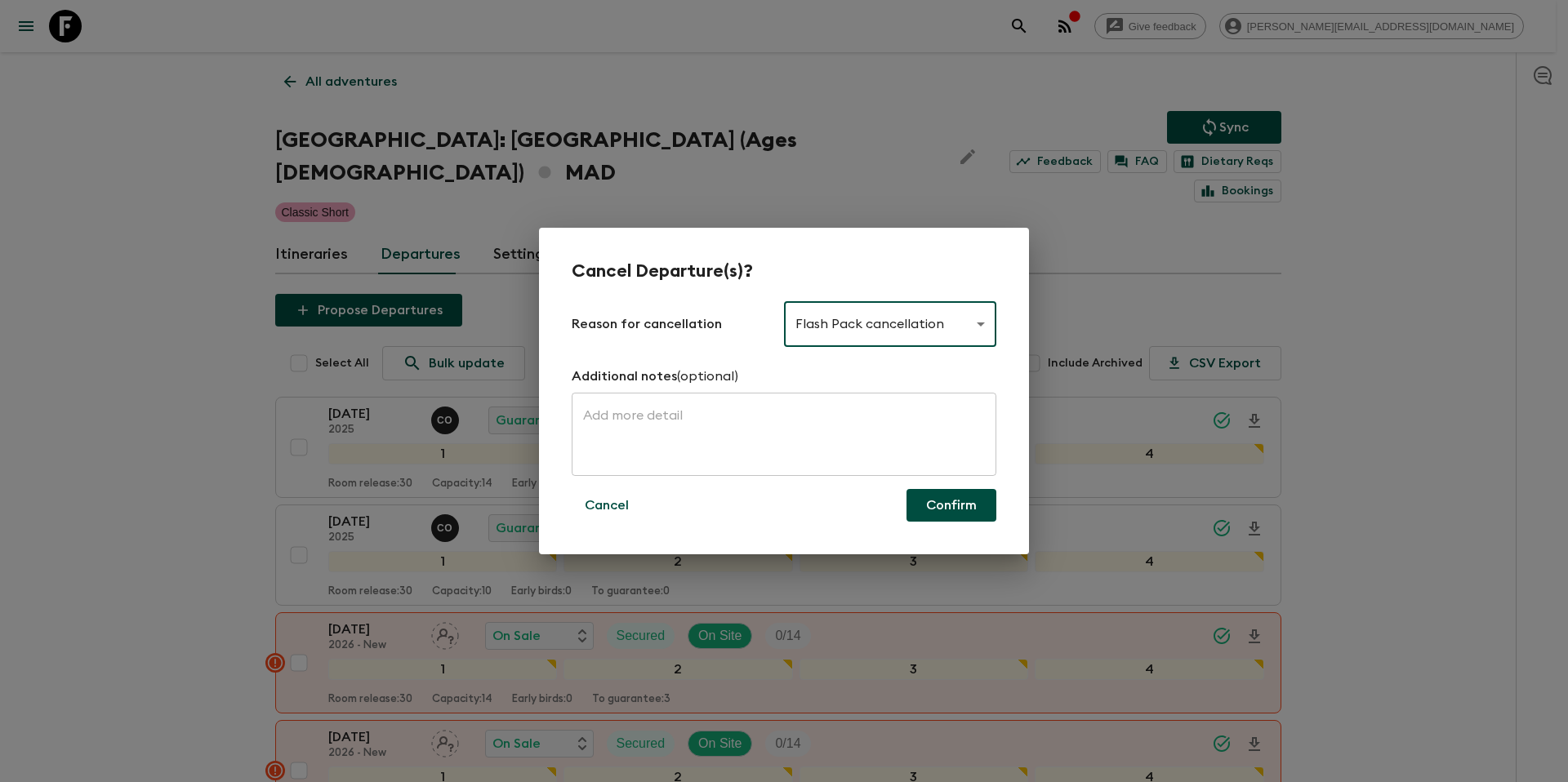
click at [953, 505] on button "Confirm" at bounding box center [951, 505] width 90 height 33
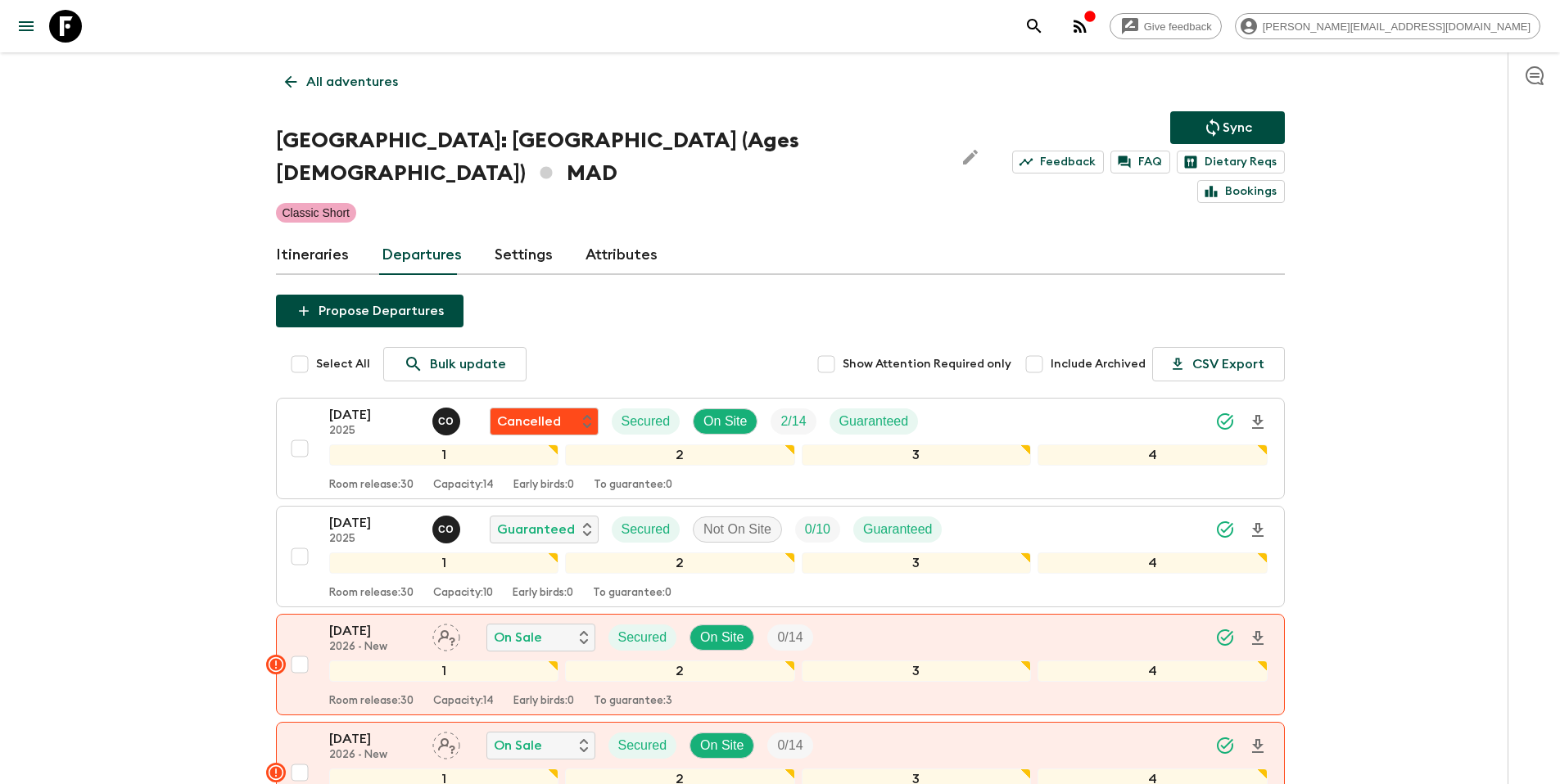
click at [349, 80] on p "All adventures" at bounding box center [351, 82] width 92 height 20
